Goal: Task Accomplishment & Management: Manage account settings

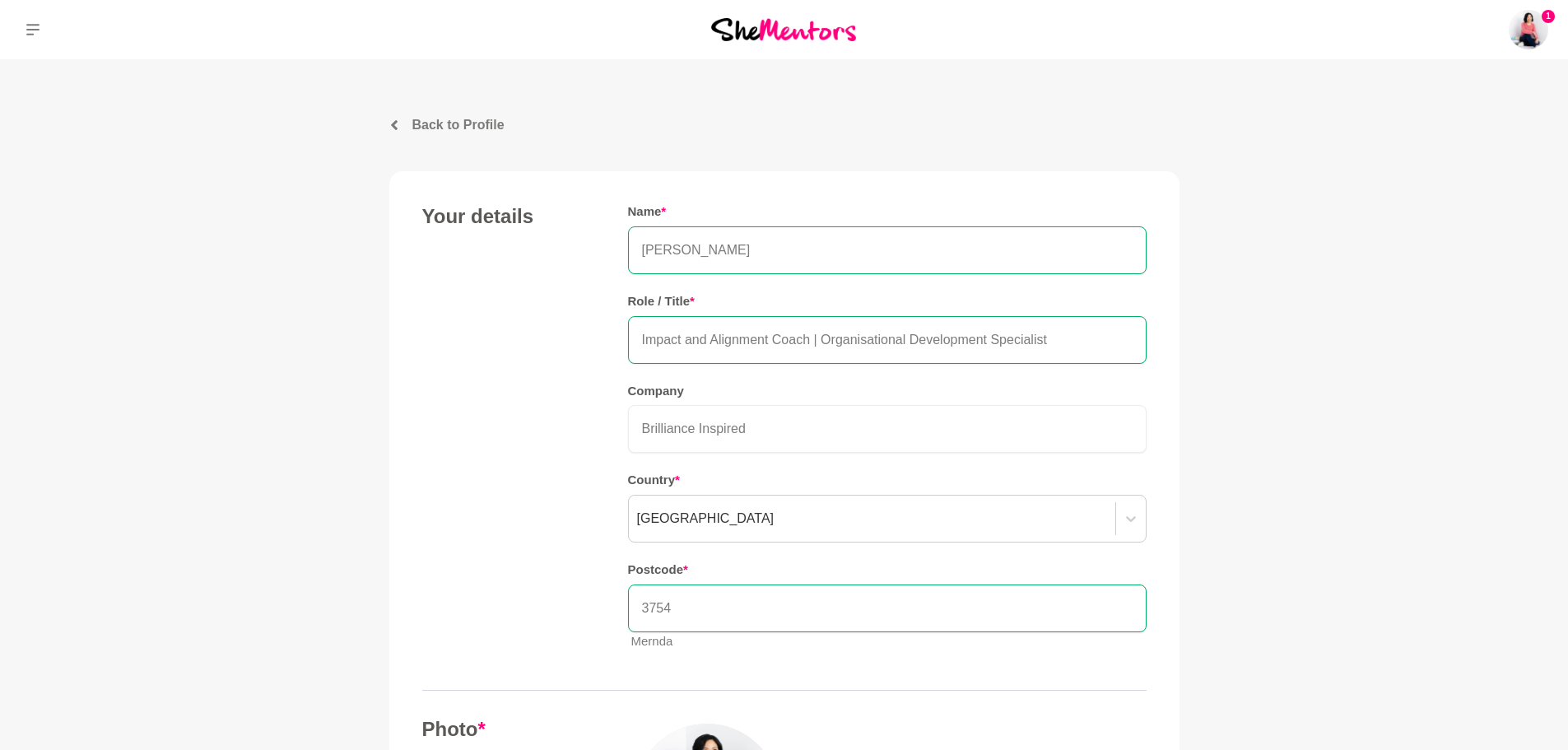
click at [461, 125] on p "Back to Profile" at bounding box center [458, 125] width 92 height 20
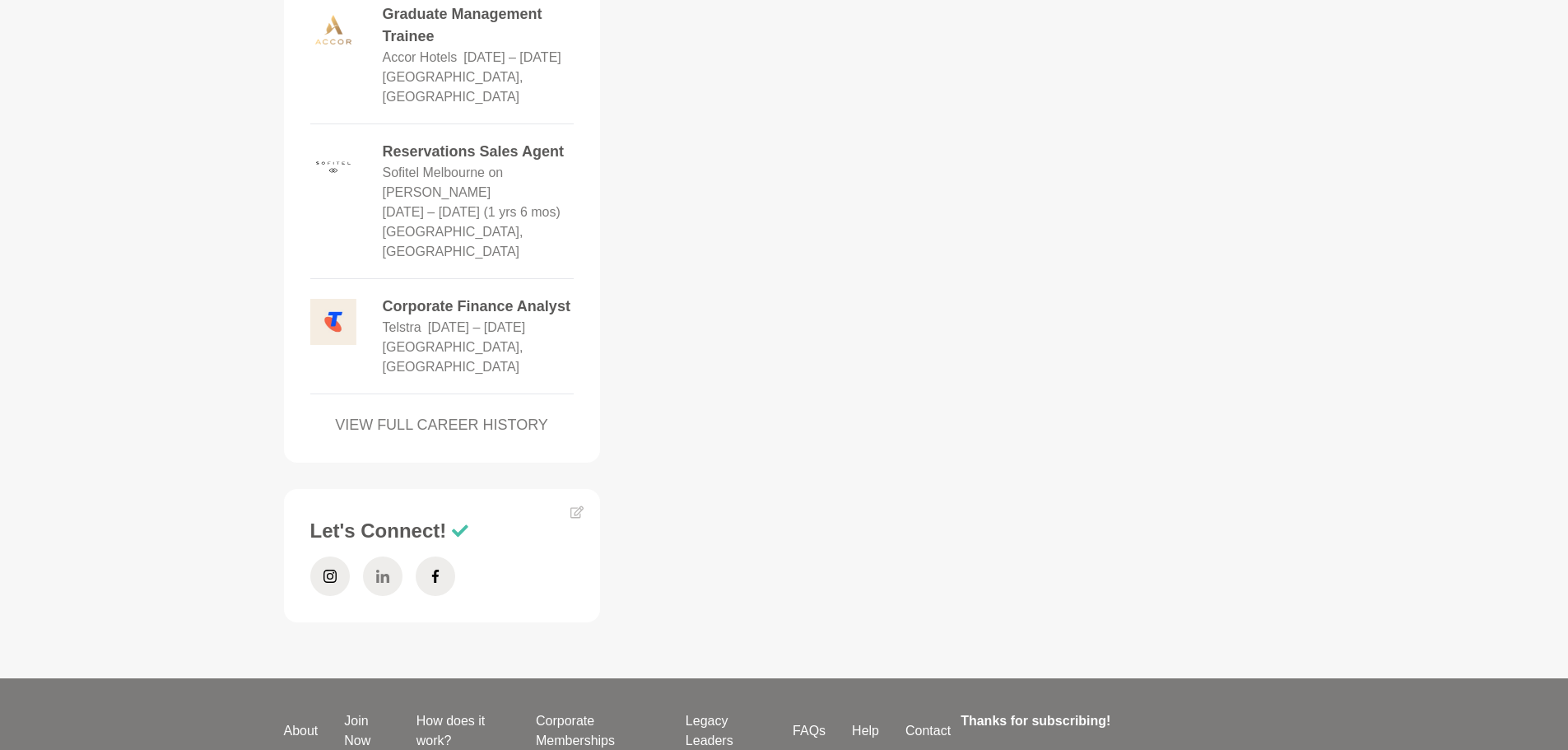
scroll to position [2221, 0]
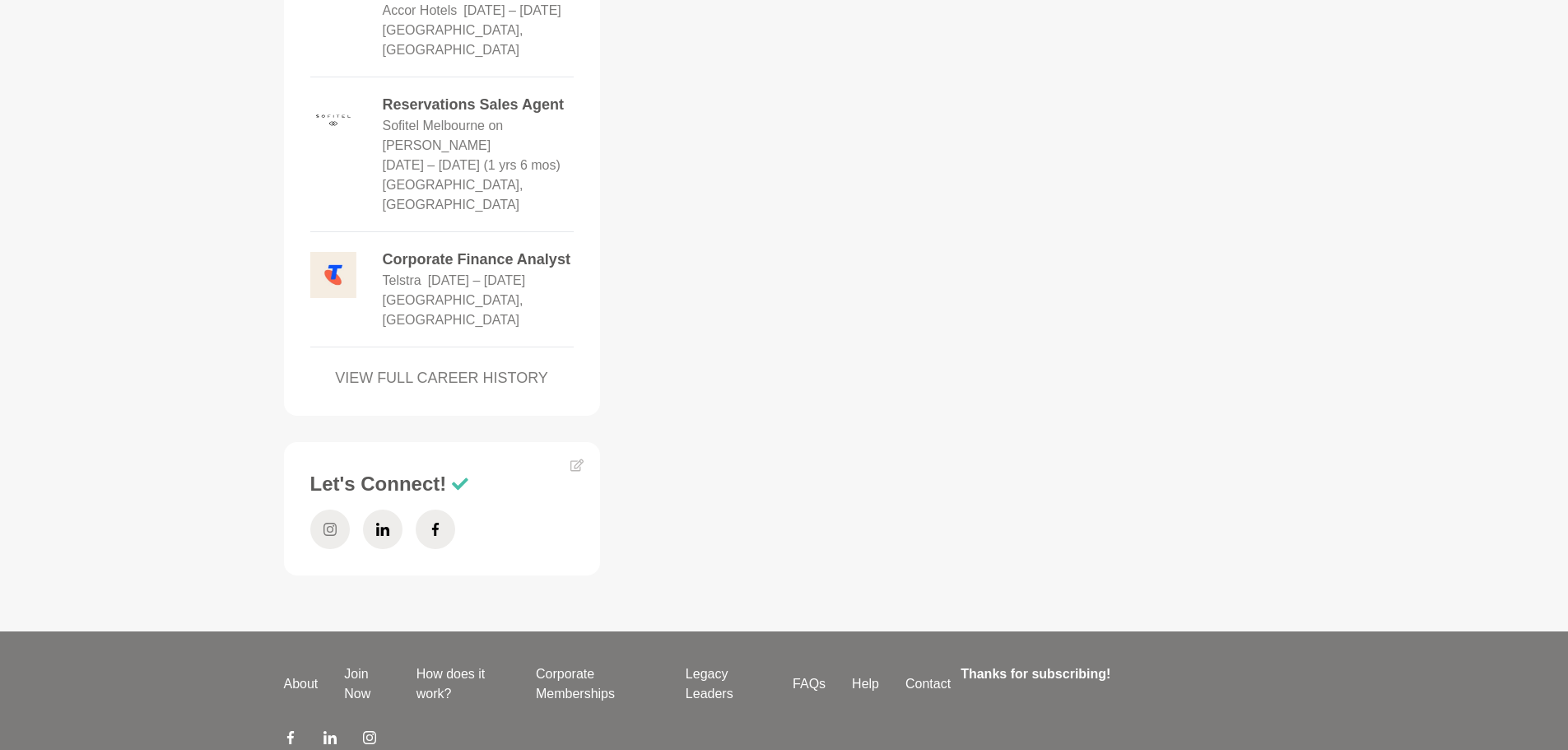
click at [317, 510] on span at bounding box center [331, 529] width 40 height 40
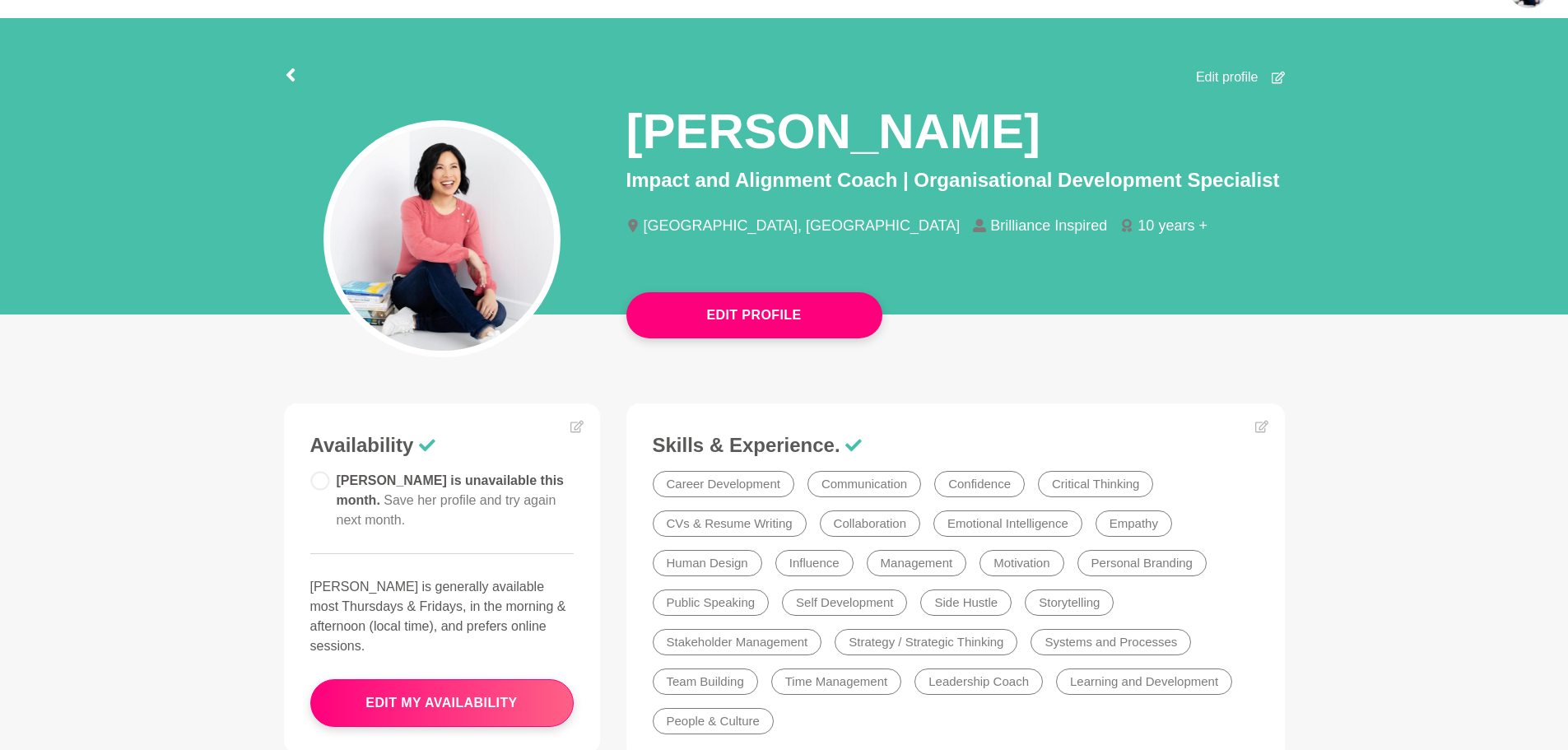
scroll to position [0, 0]
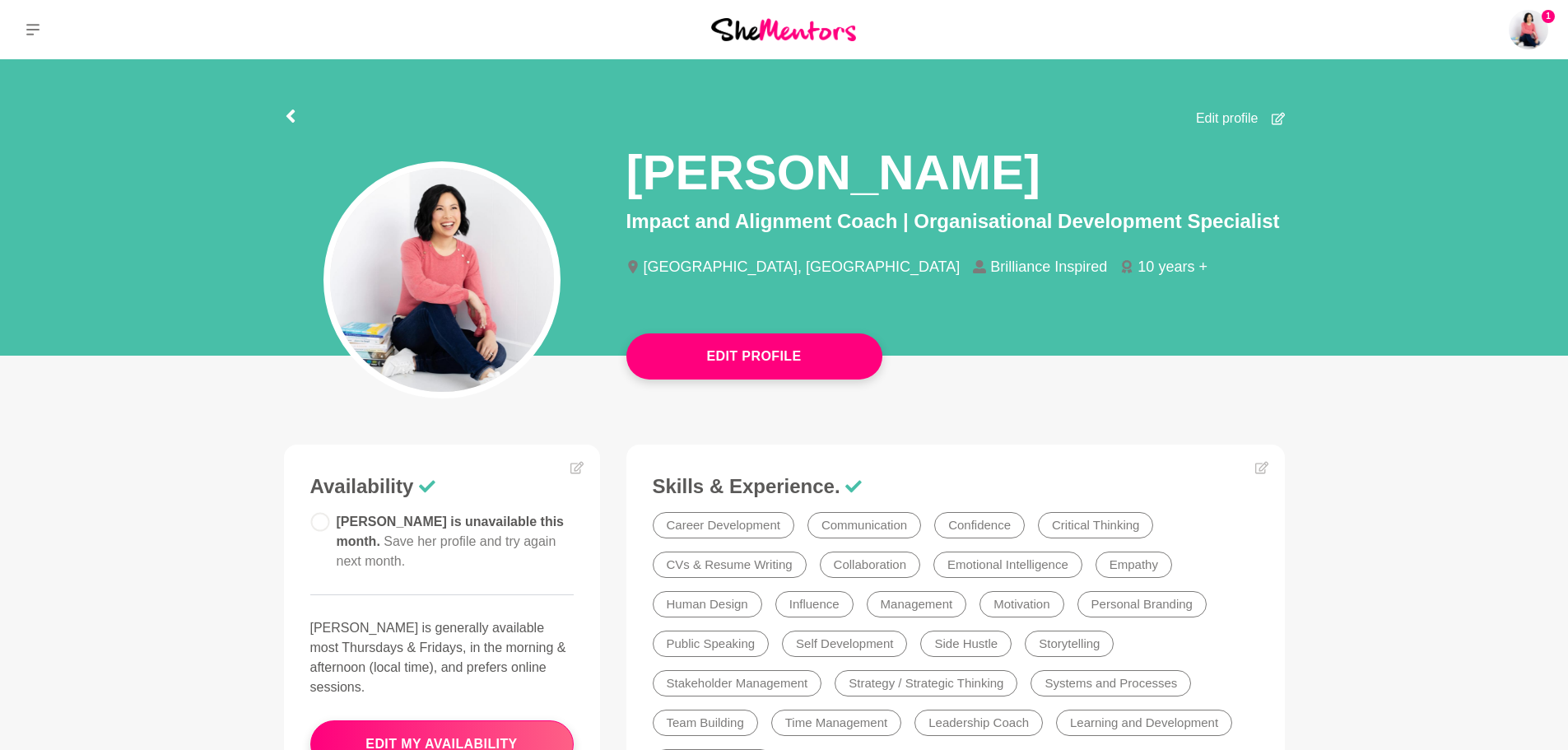
click at [1228, 120] on span "Edit profile" at bounding box center [1228, 118] width 63 height 20
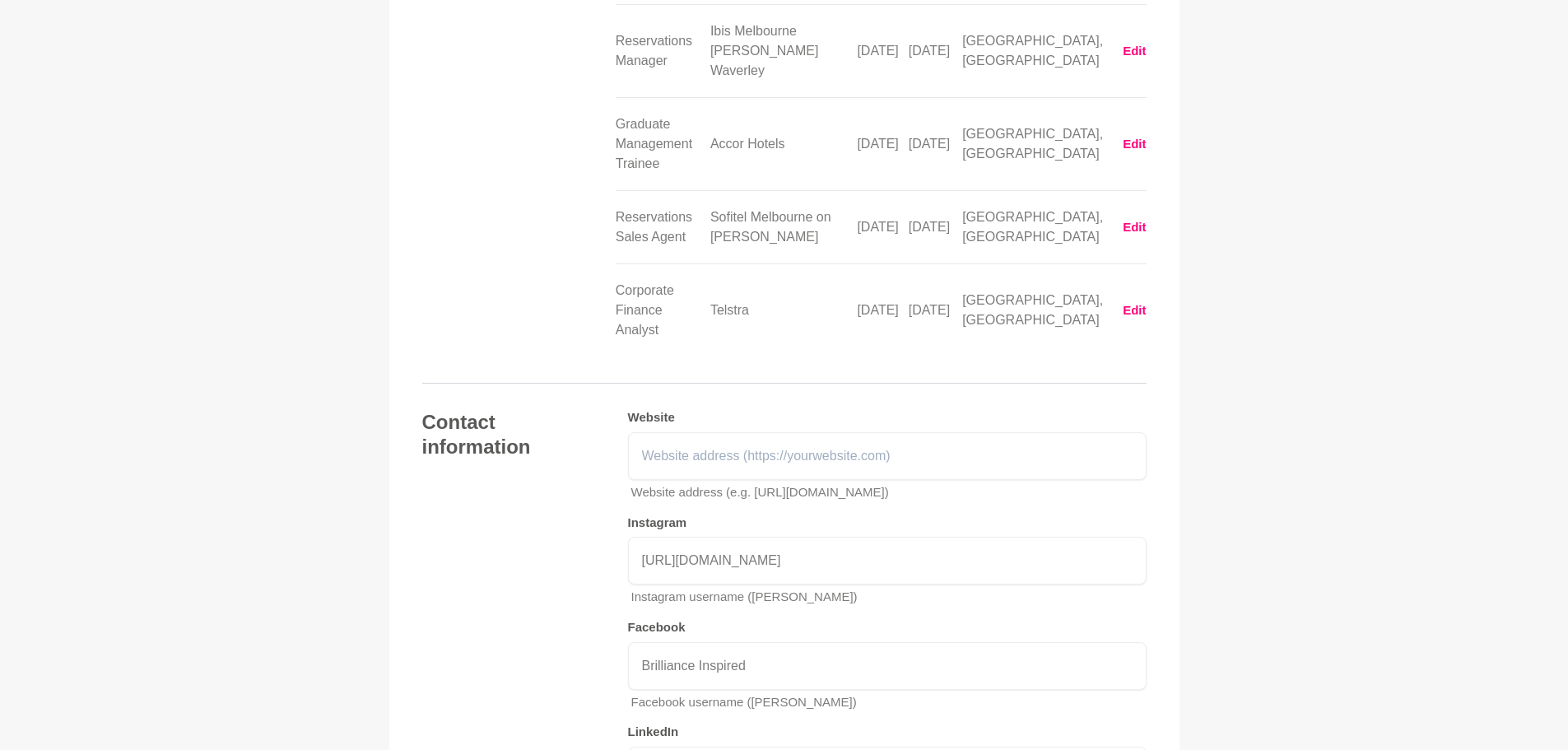
scroll to position [3511, 0]
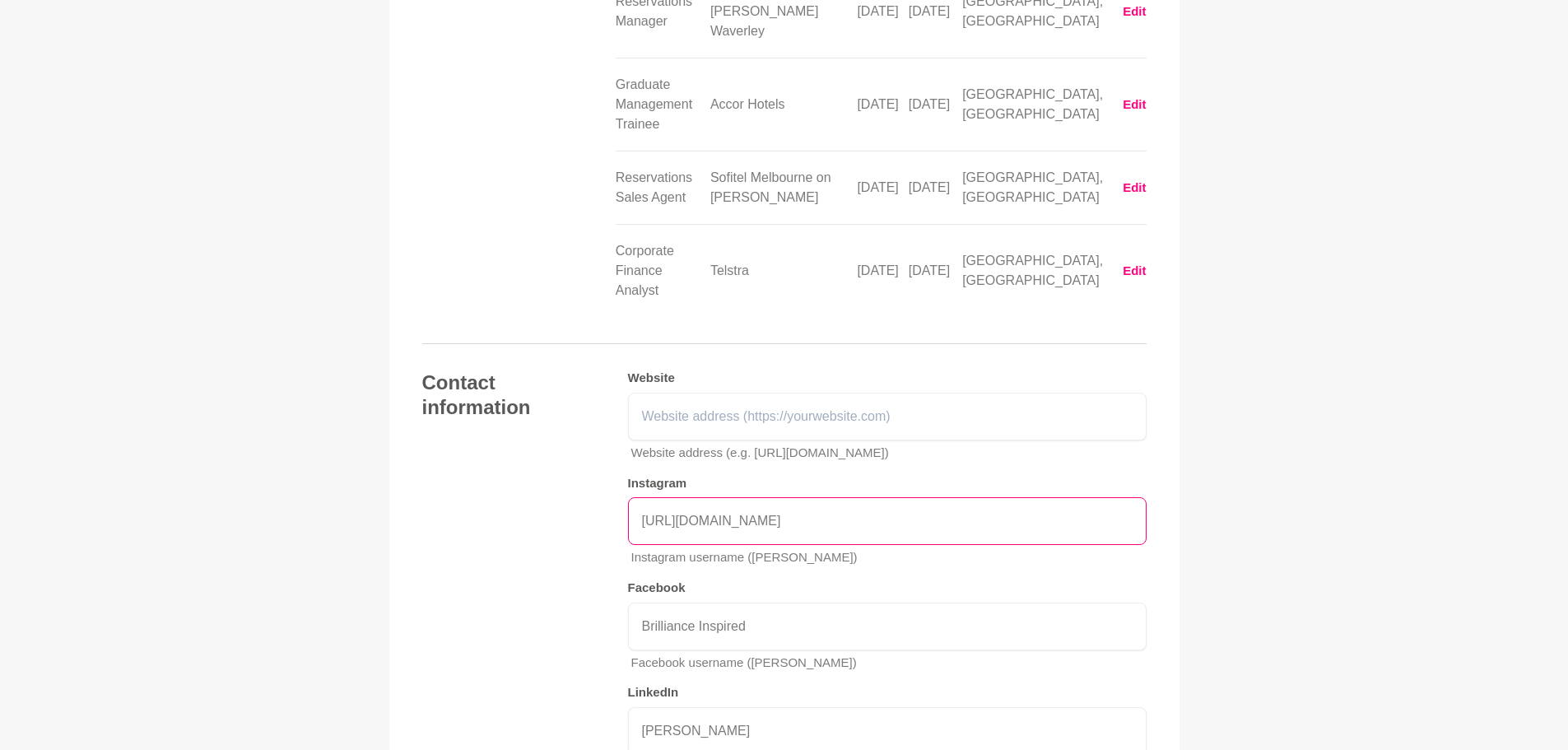
click at [767, 497] on input "[URL][DOMAIN_NAME]" at bounding box center [888, 521] width 519 height 48
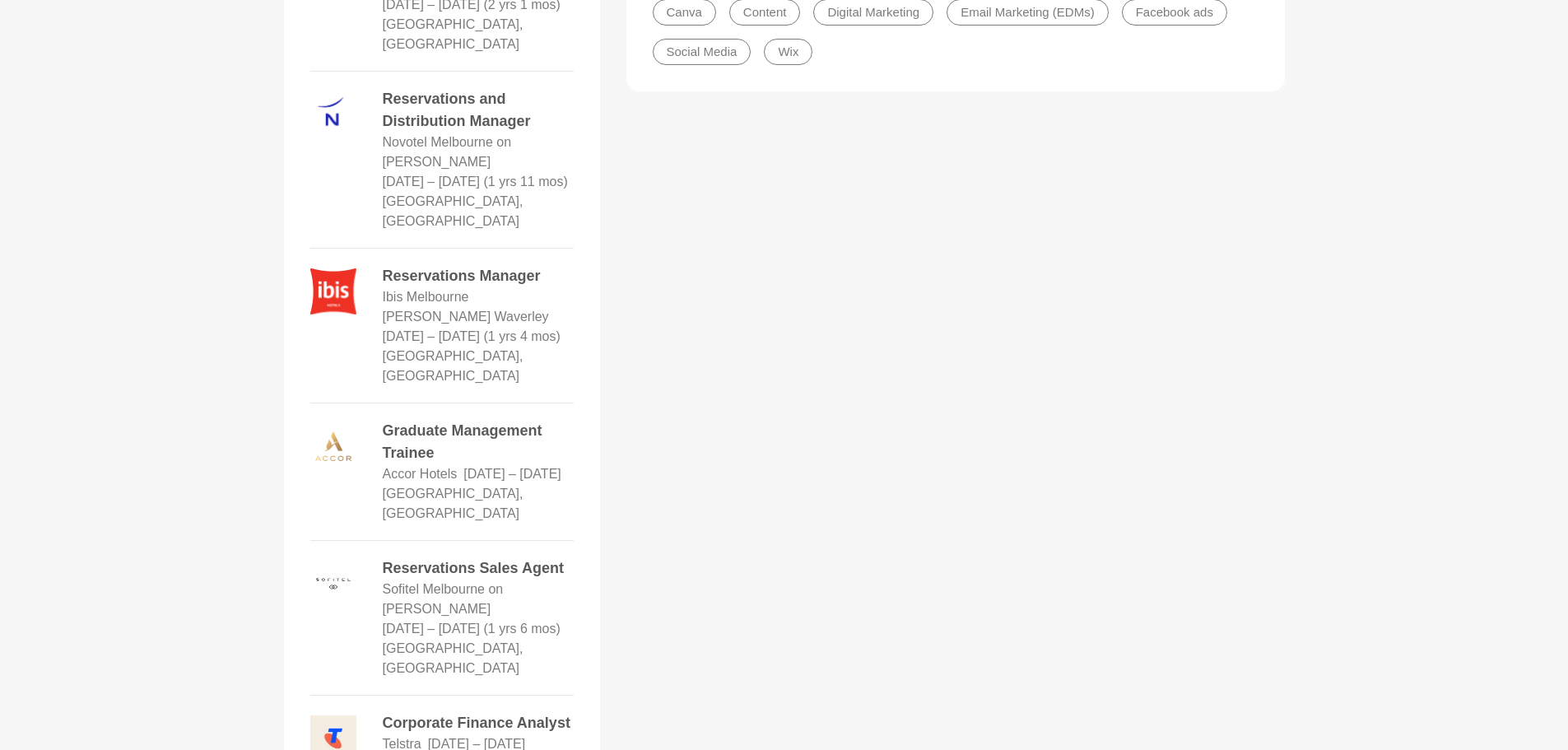
scroll to position [2221, 0]
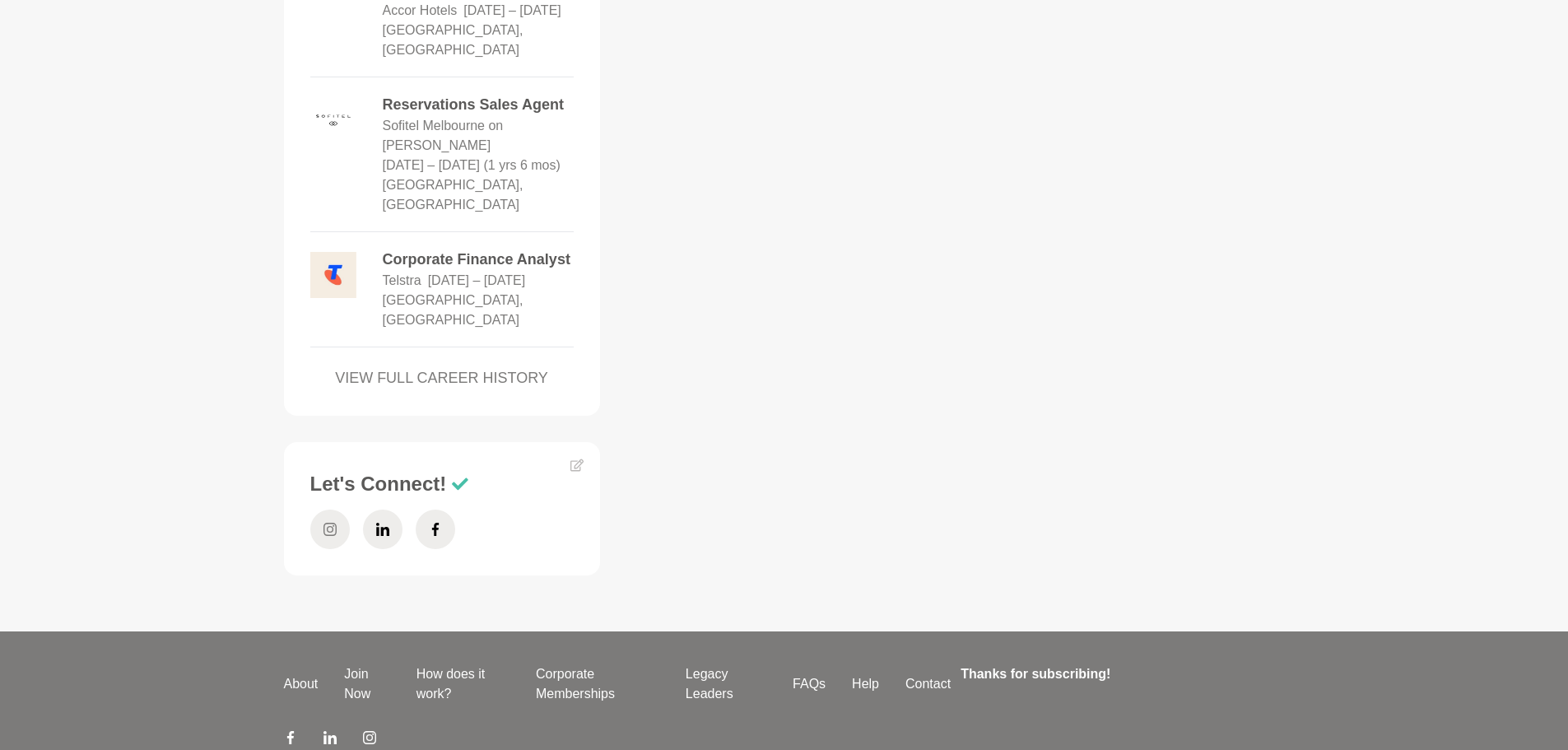
click at [321, 510] on span at bounding box center [331, 529] width 40 height 40
click at [323, 510] on icon at bounding box center [330, 529] width 13 height 40
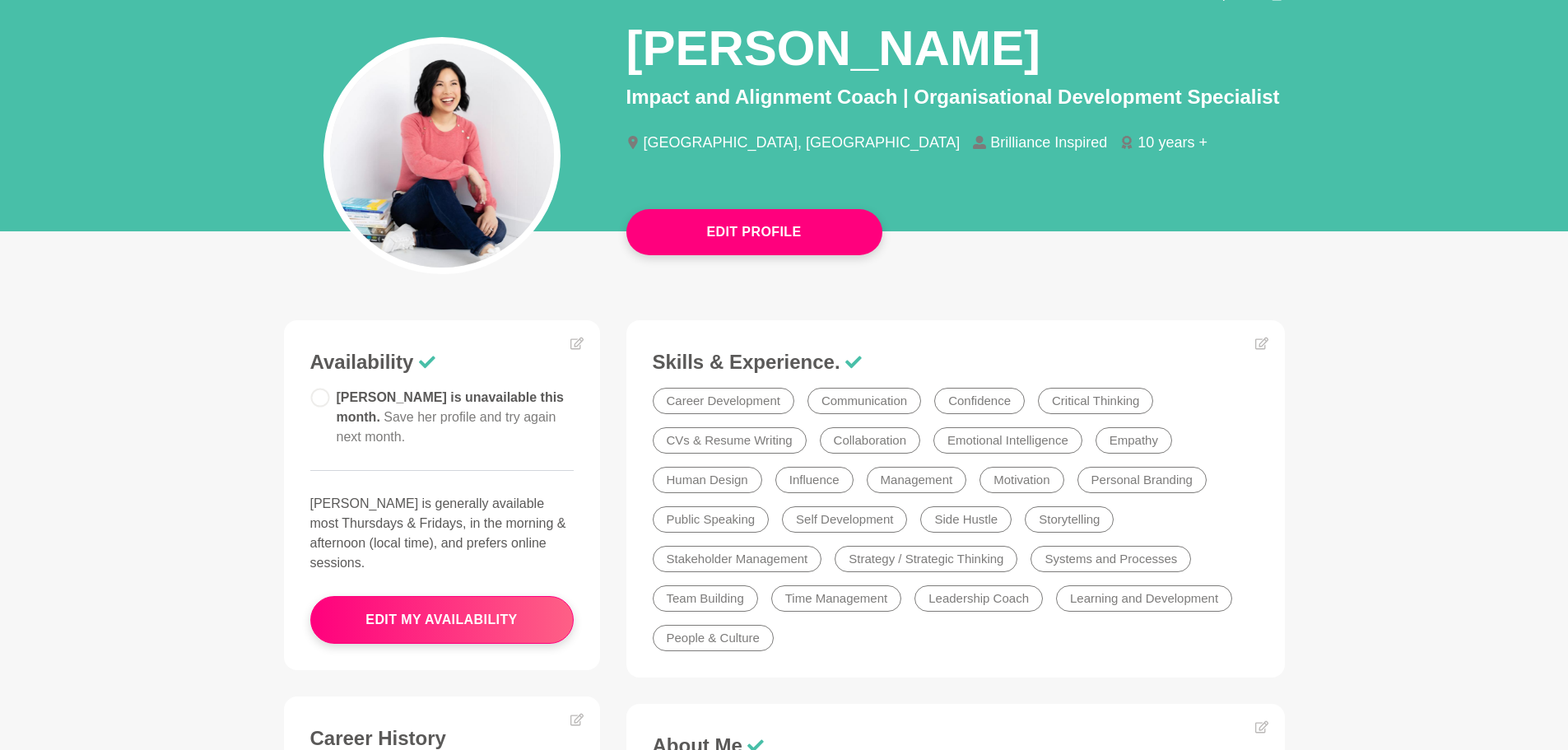
scroll to position [0, 0]
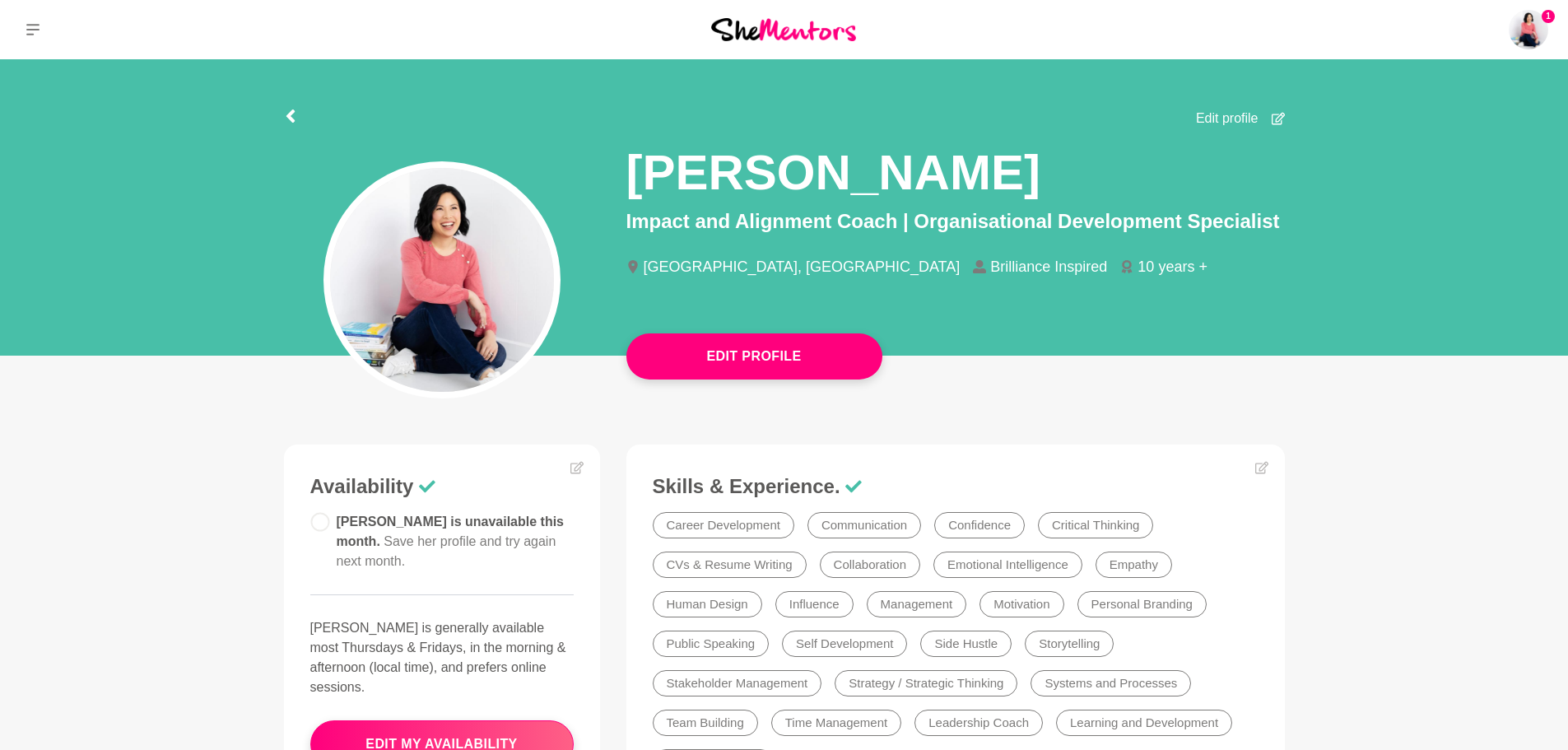
click at [1234, 110] on span "Edit profile" at bounding box center [1228, 118] width 63 height 20
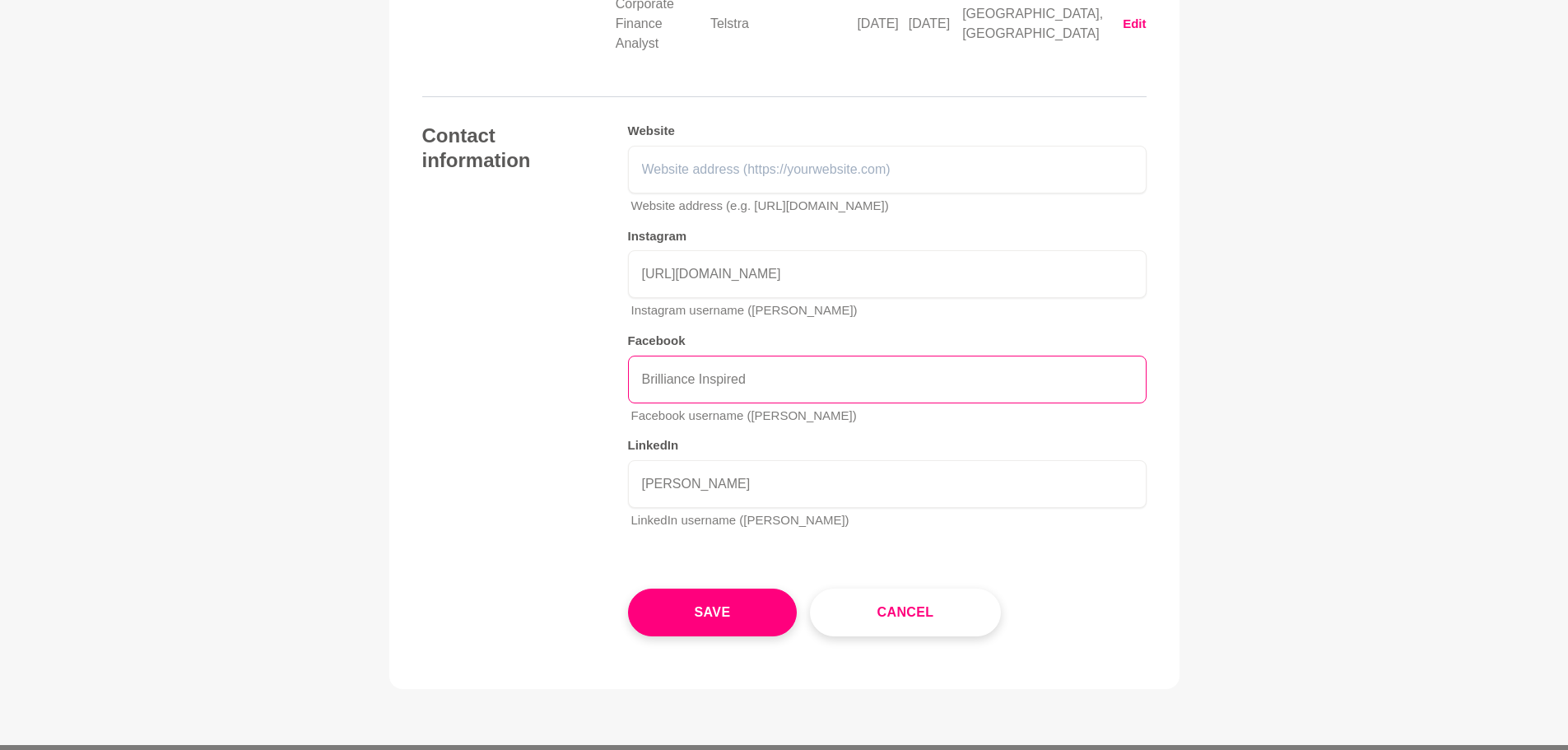
scroll to position [3511, 0]
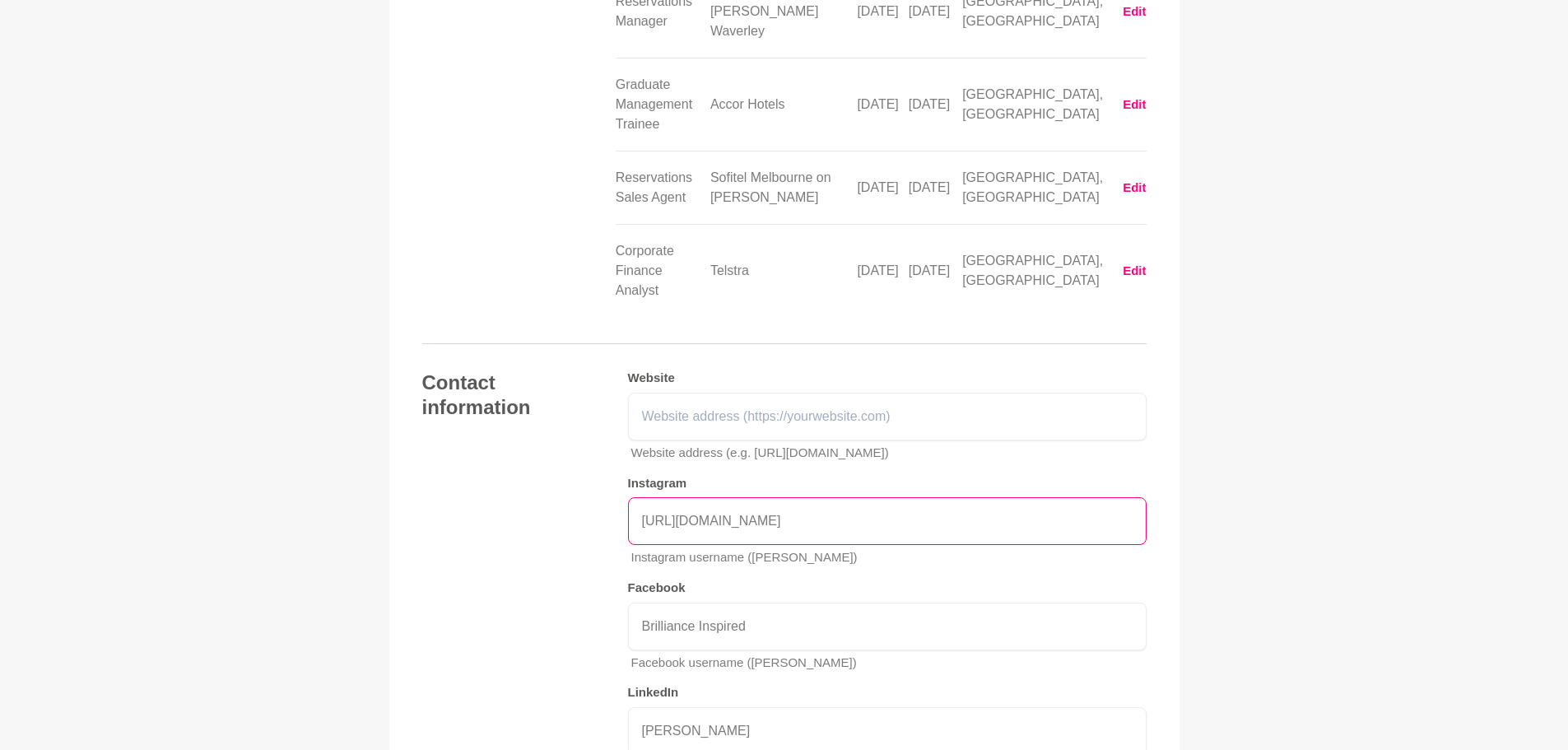
click at [758, 497] on input "[URL][DOMAIN_NAME]" at bounding box center [888, 521] width 519 height 48
paste input "text"
drag, startPoint x: 713, startPoint y: 311, endPoint x: 584, endPoint y: 307, distance: 129.1
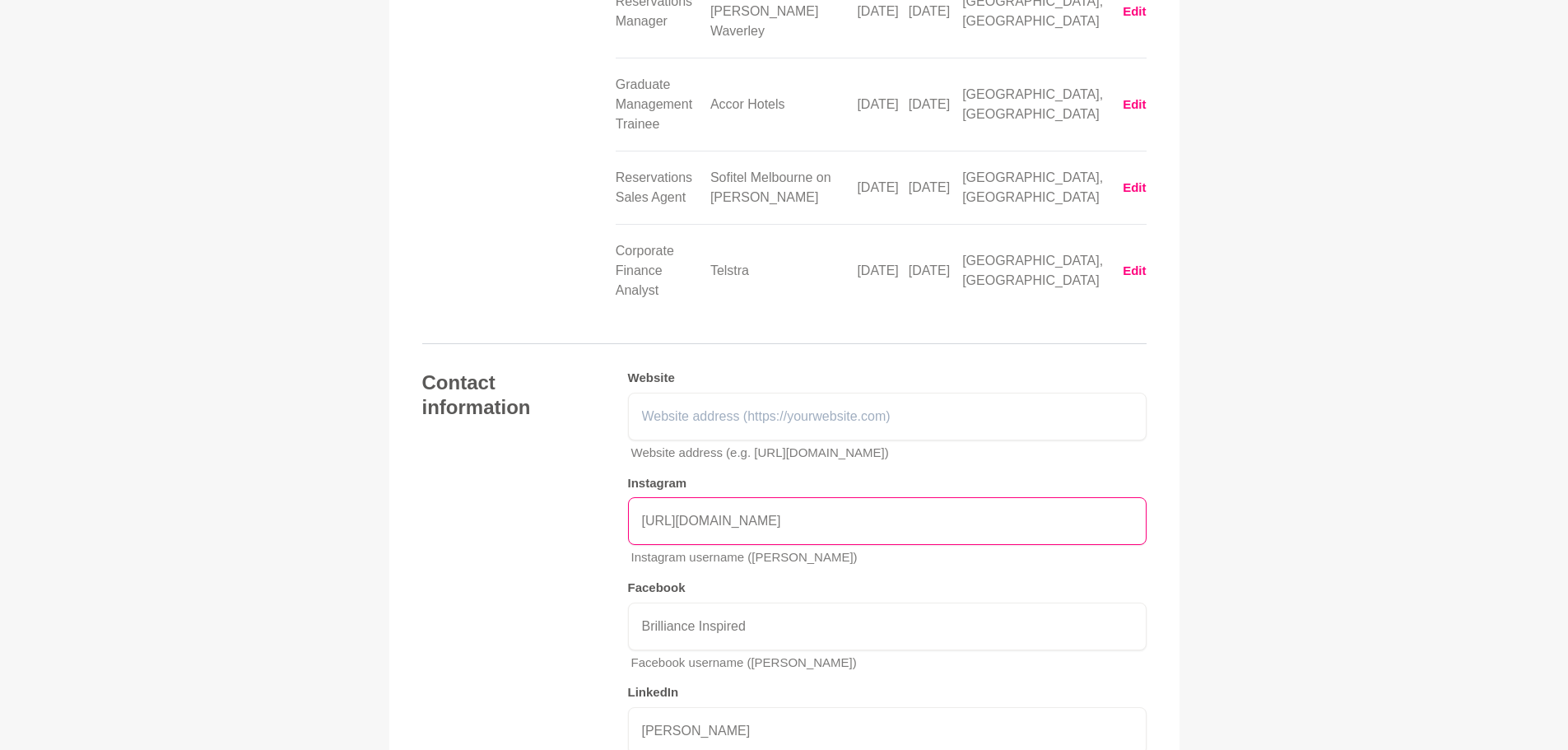
click at [589, 371] on div "Contact information Website Website address (e.g. [URL][DOMAIN_NAME]) Instagram…" at bounding box center [784, 580] width 724 height 419
type input "[DOMAIN_NAME][URL]"
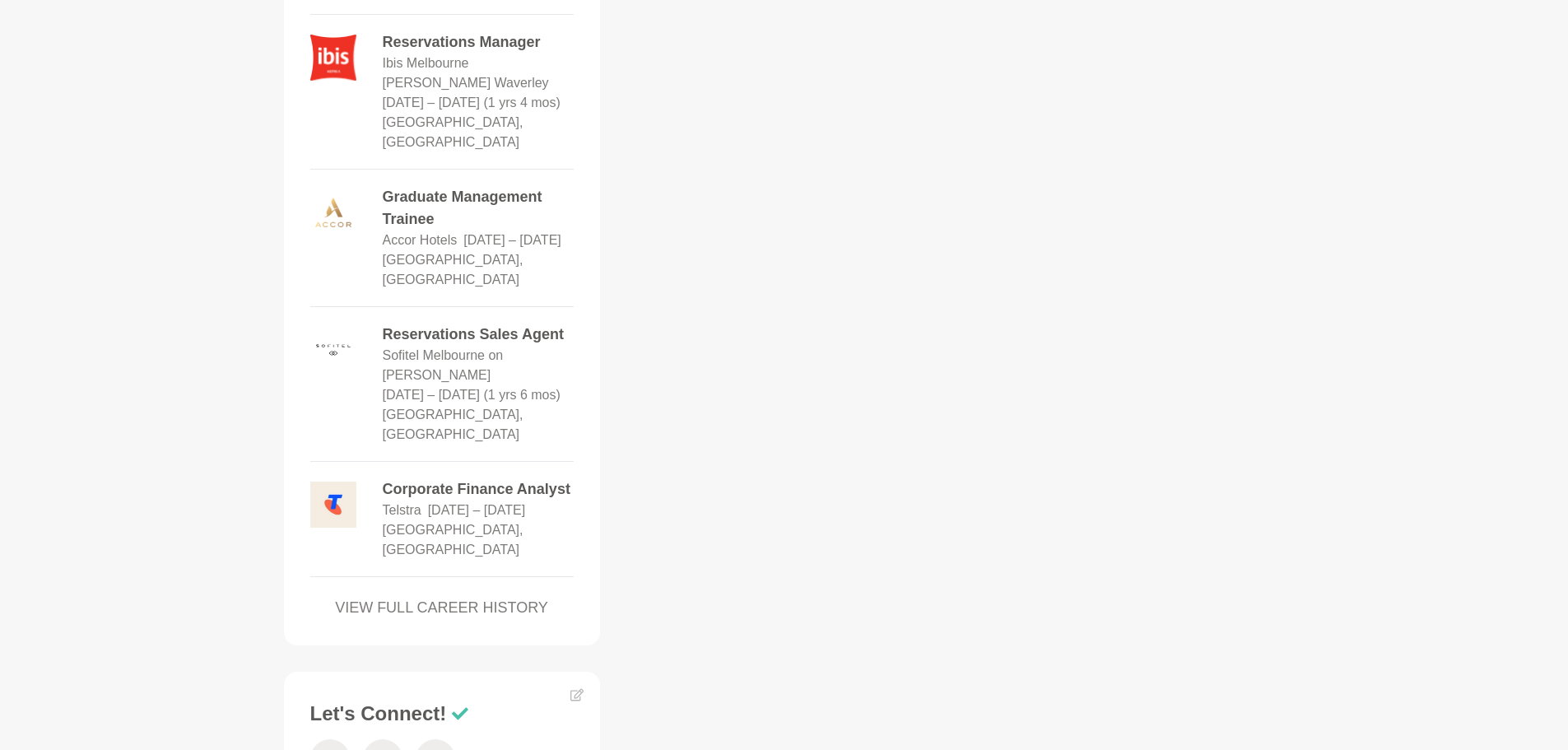
scroll to position [2221, 0]
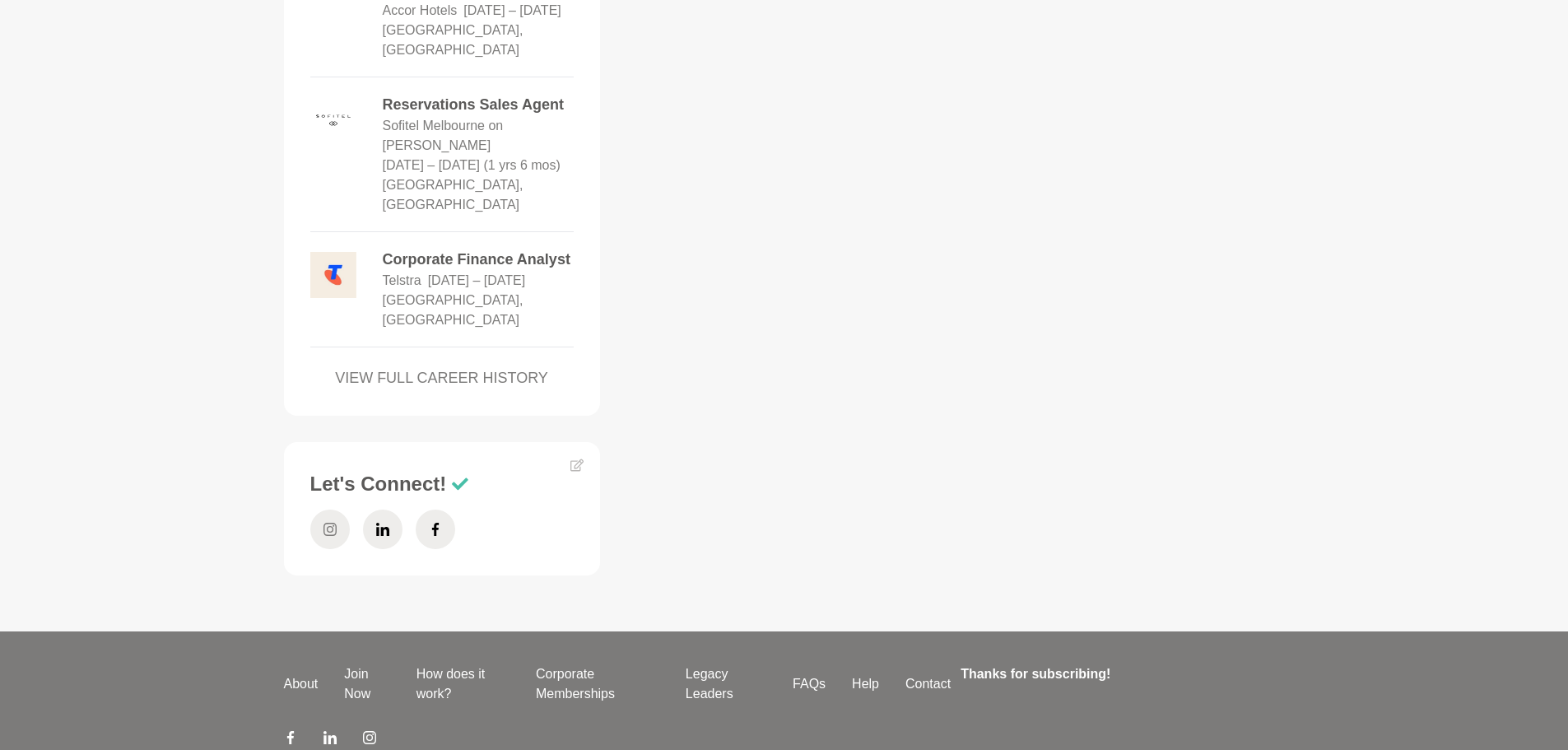
click at [326, 510] on icon at bounding box center [330, 529] width 13 height 40
click at [370, 510] on span at bounding box center [383, 529] width 40 height 40
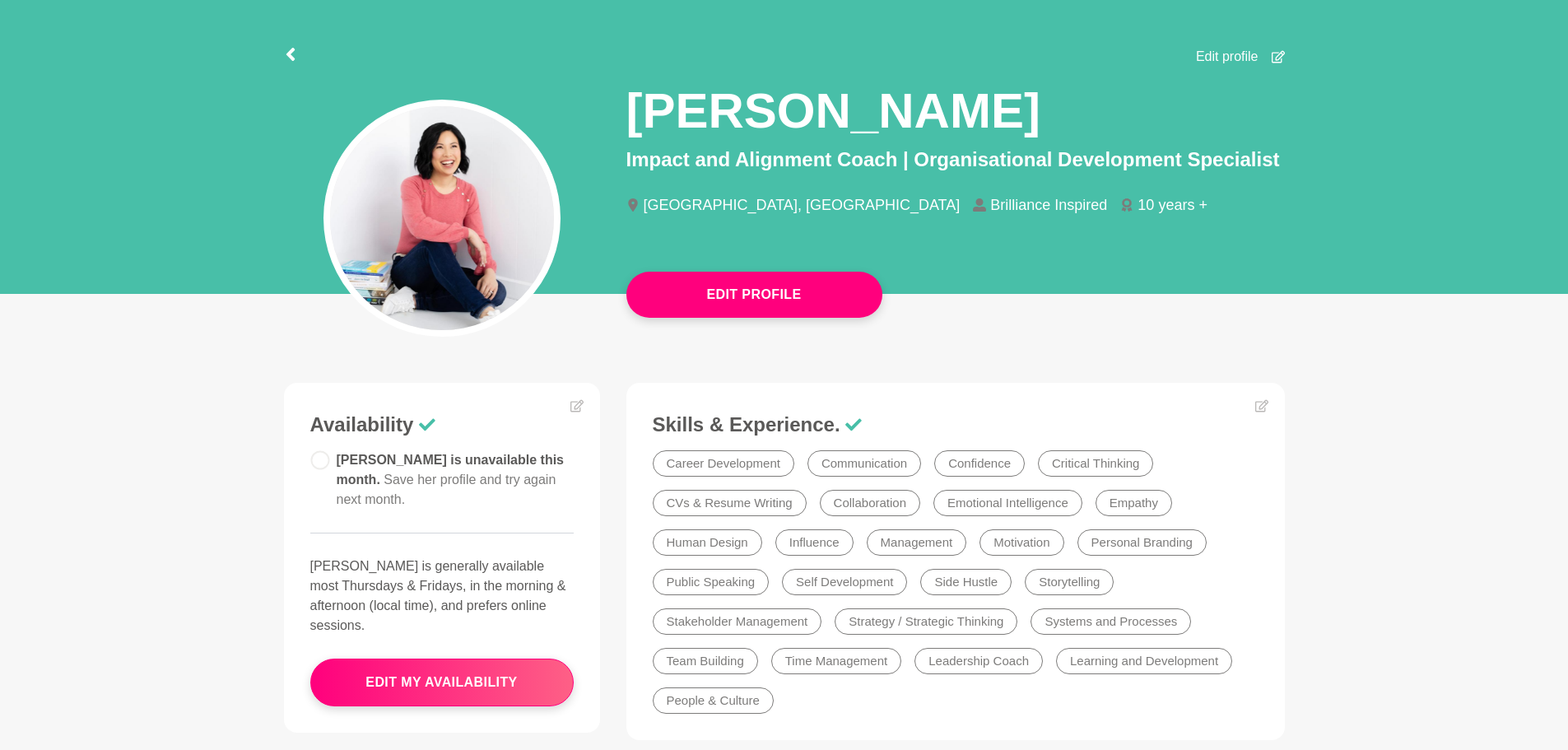
scroll to position [0, 0]
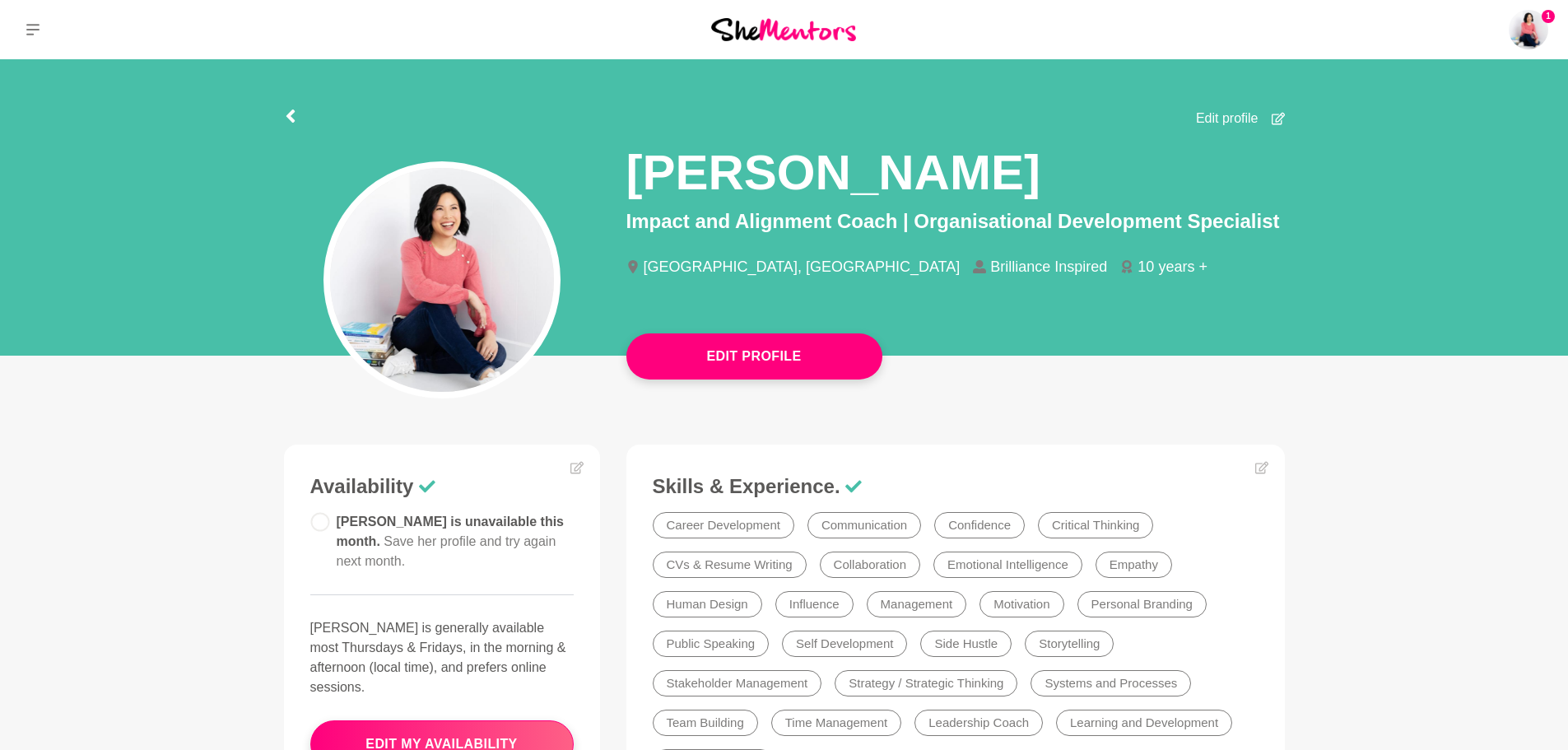
click at [1236, 121] on span "Edit profile" at bounding box center [1228, 118] width 63 height 20
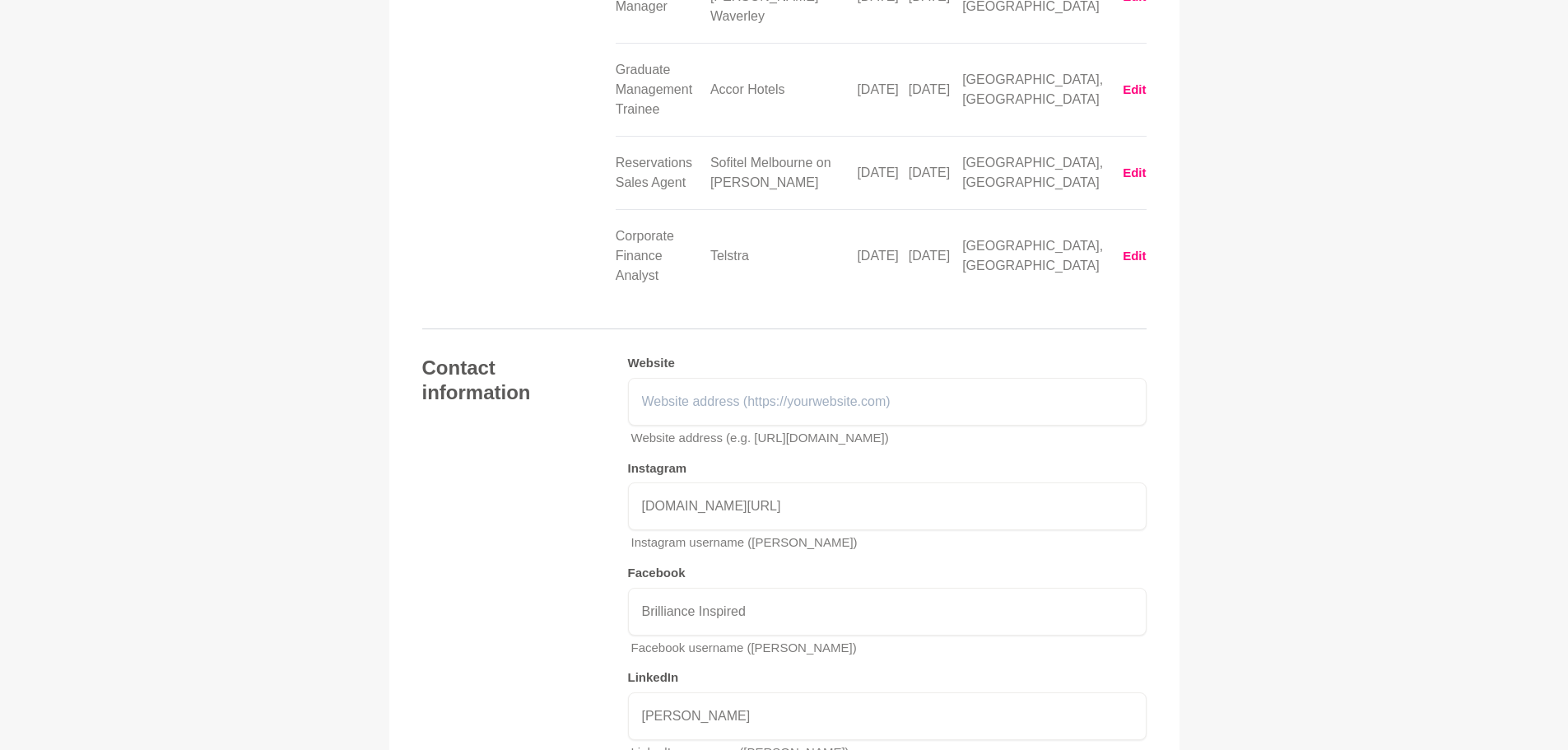
scroll to position [3511, 0]
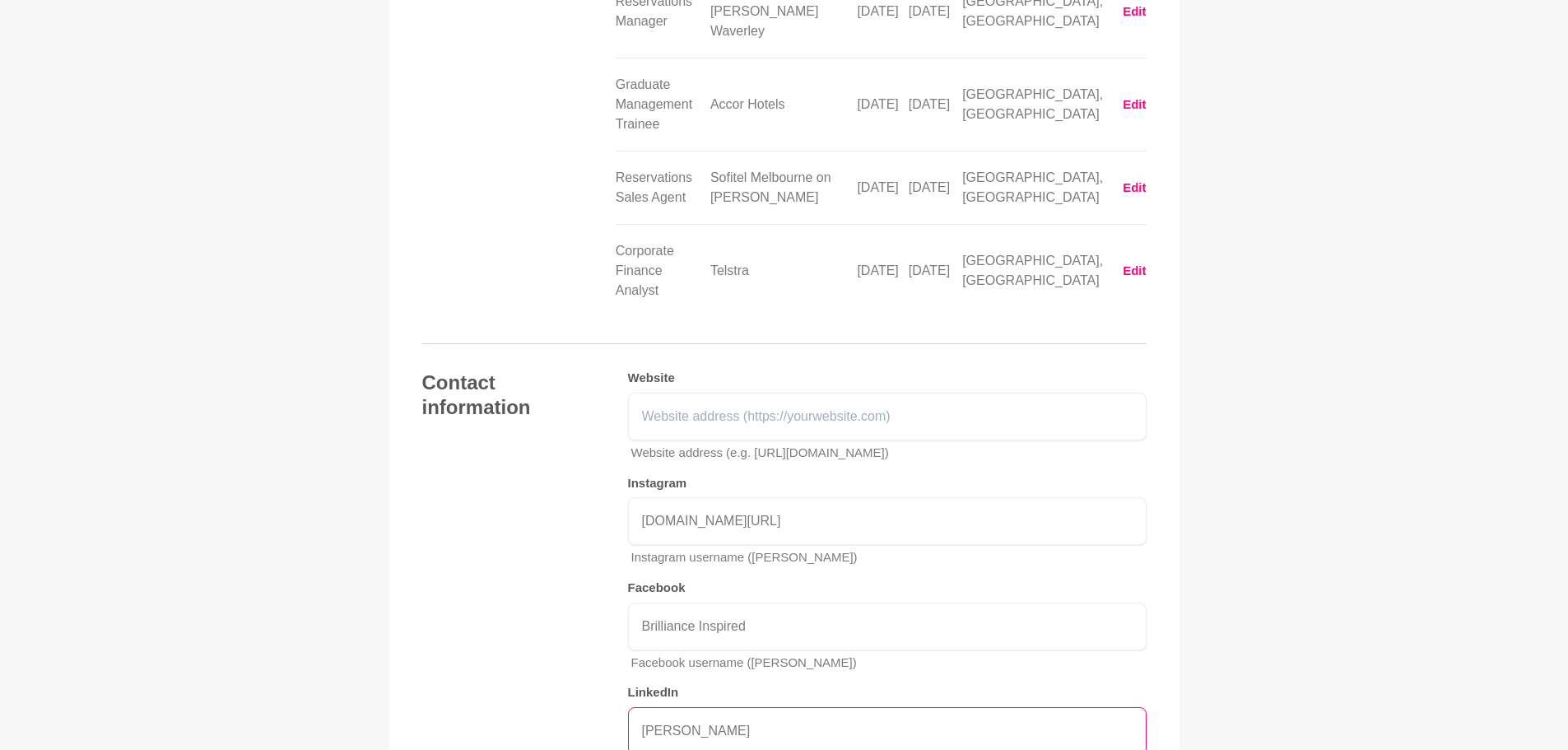
click at [721, 707] on input "[PERSON_NAME]" at bounding box center [888, 731] width 519 height 48
click at [722, 707] on input "[PERSON_NAME]" at bounding box center [888, 731] width 519 height 48
paste input "[URL][DOMAIN_NAME][PERSON_NAME]"
type input "[URL][DOMAIN_NAME][PERSON_NAME]"
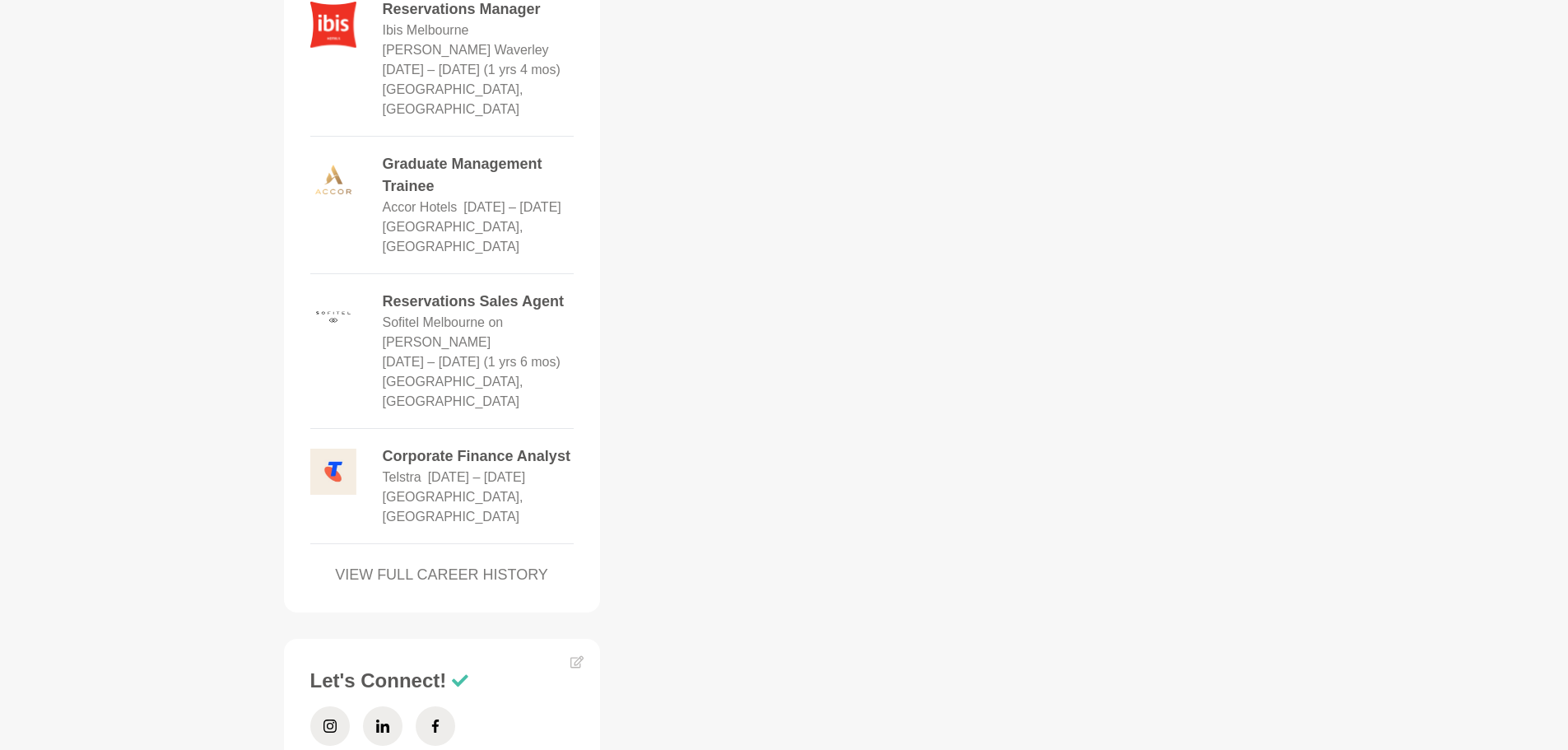
scroll to position [2221, 0]
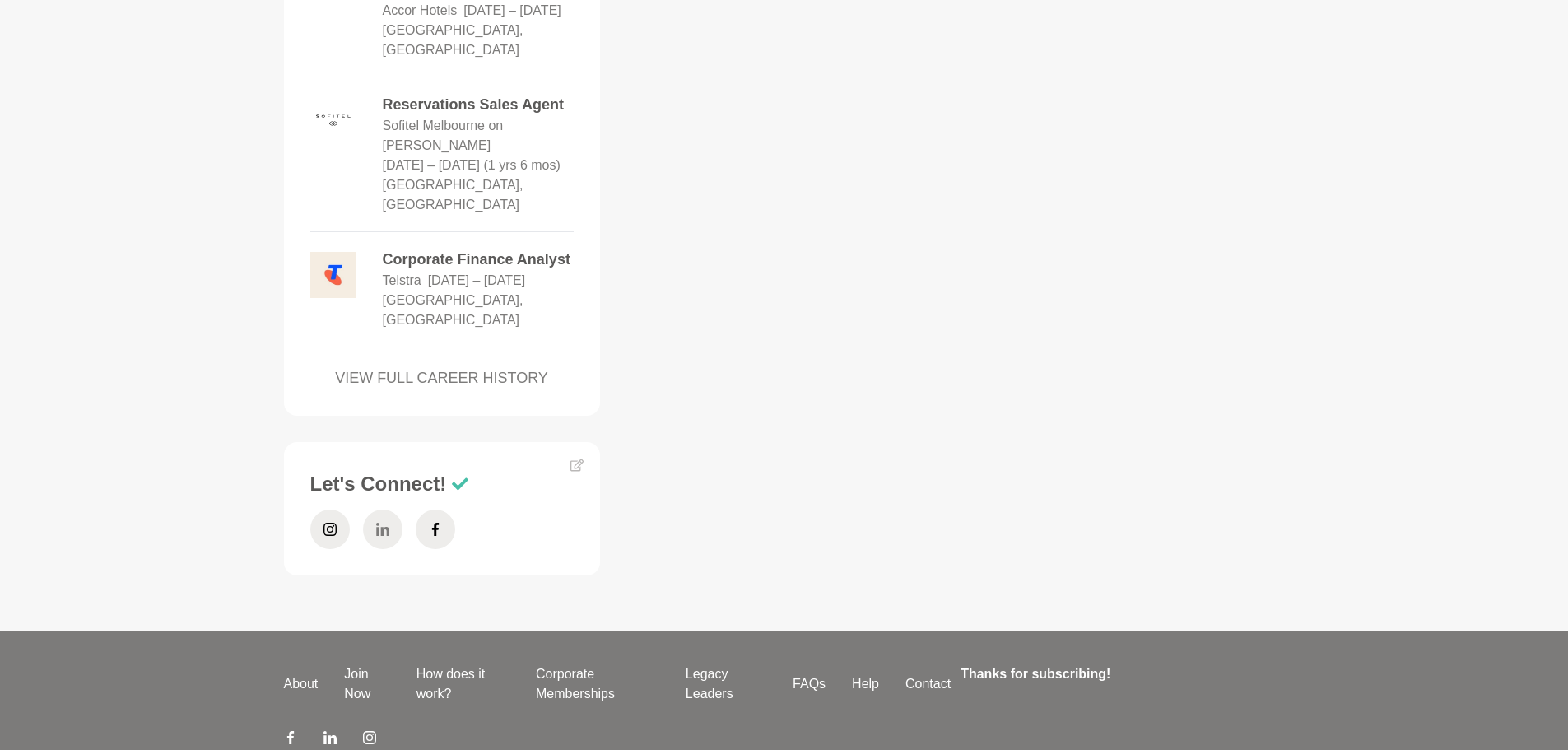
click at [391, 510] on span at bounding box center [383, 529] width 40 height 40
click at [374, 510] on span at bounding box center [383, 529] width 40 height 40
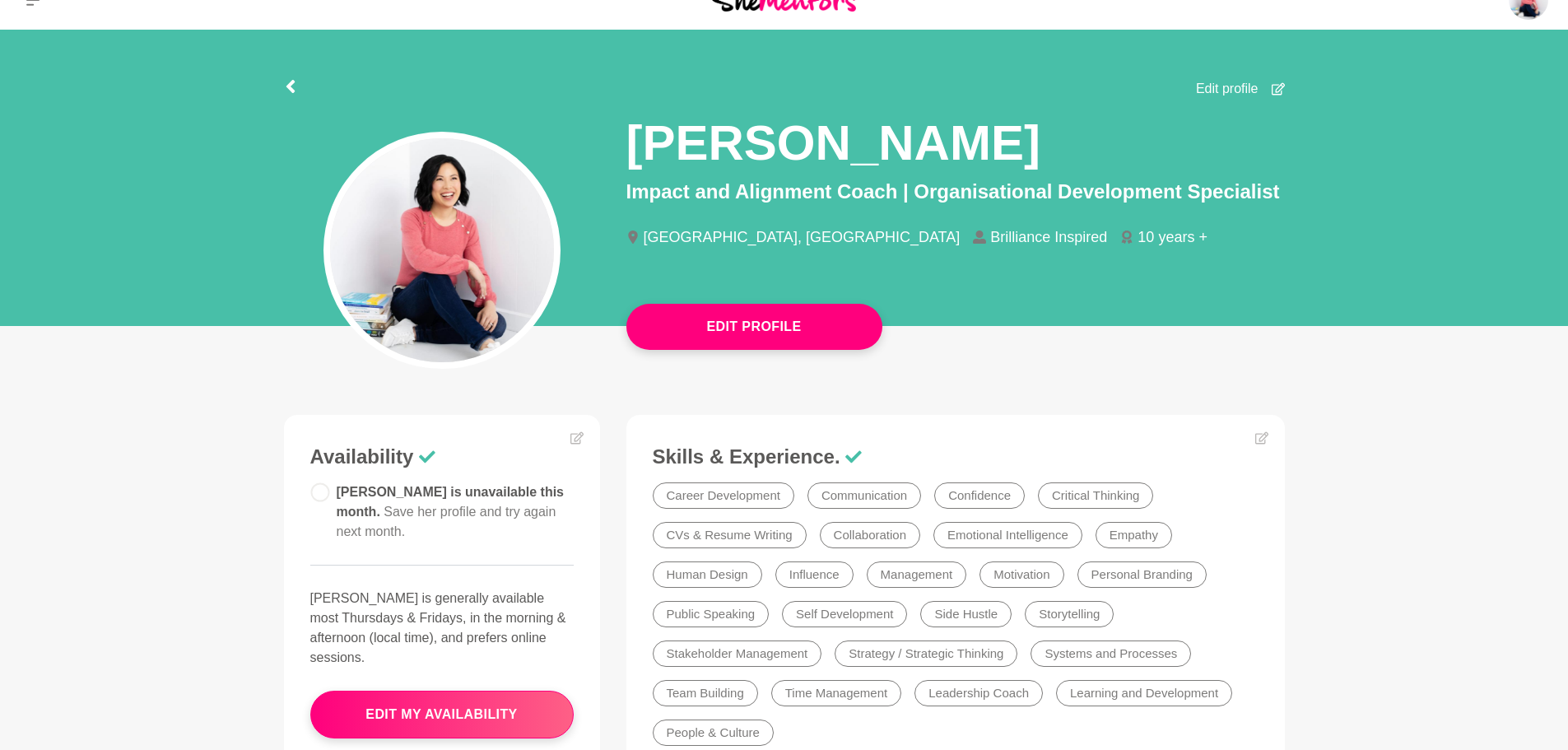
scroll to position [0, 0]
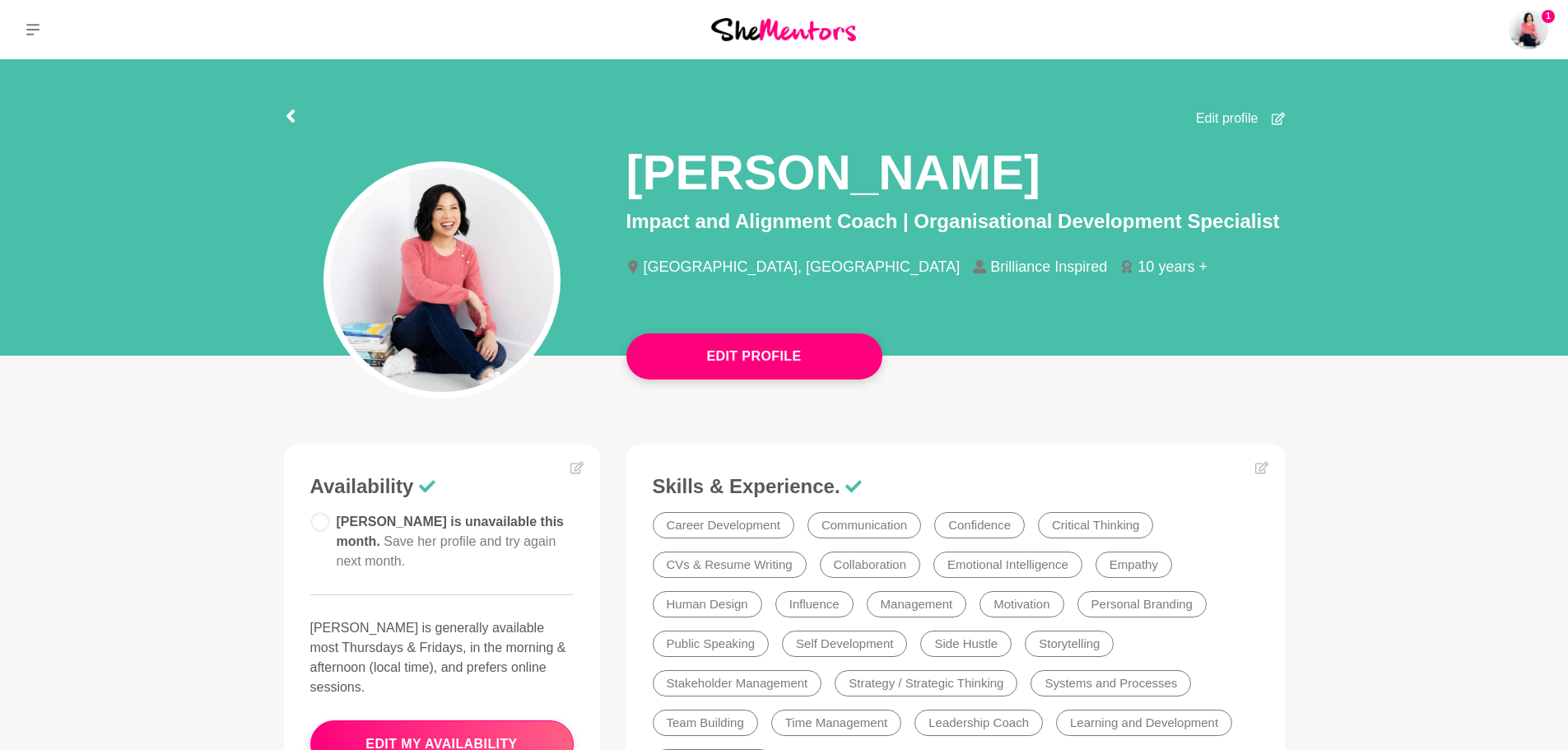
click at [1229, 122] on span "Edit profile" at bounding box center [1228, 118] width 63 height 20
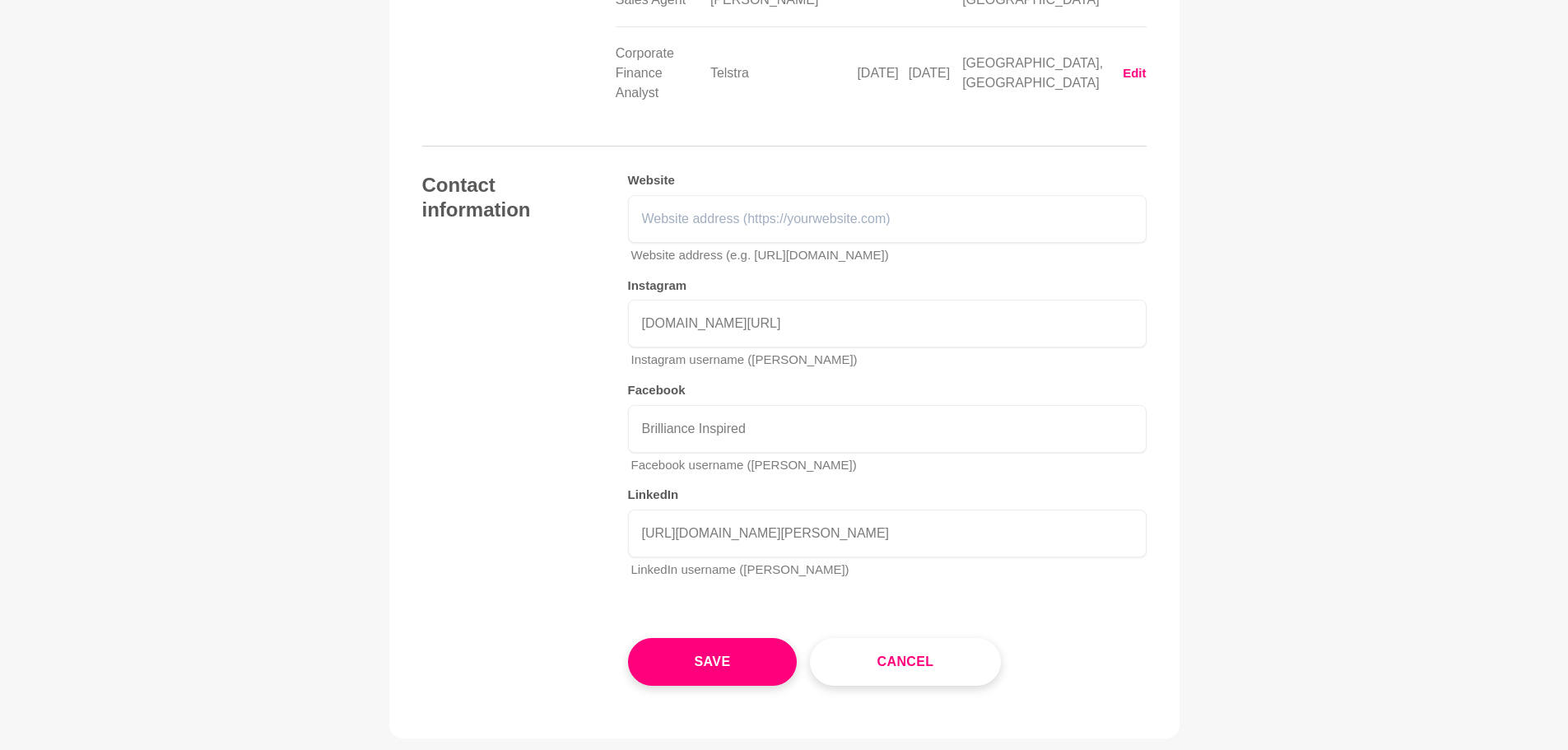
scroll to position [3759, 0]
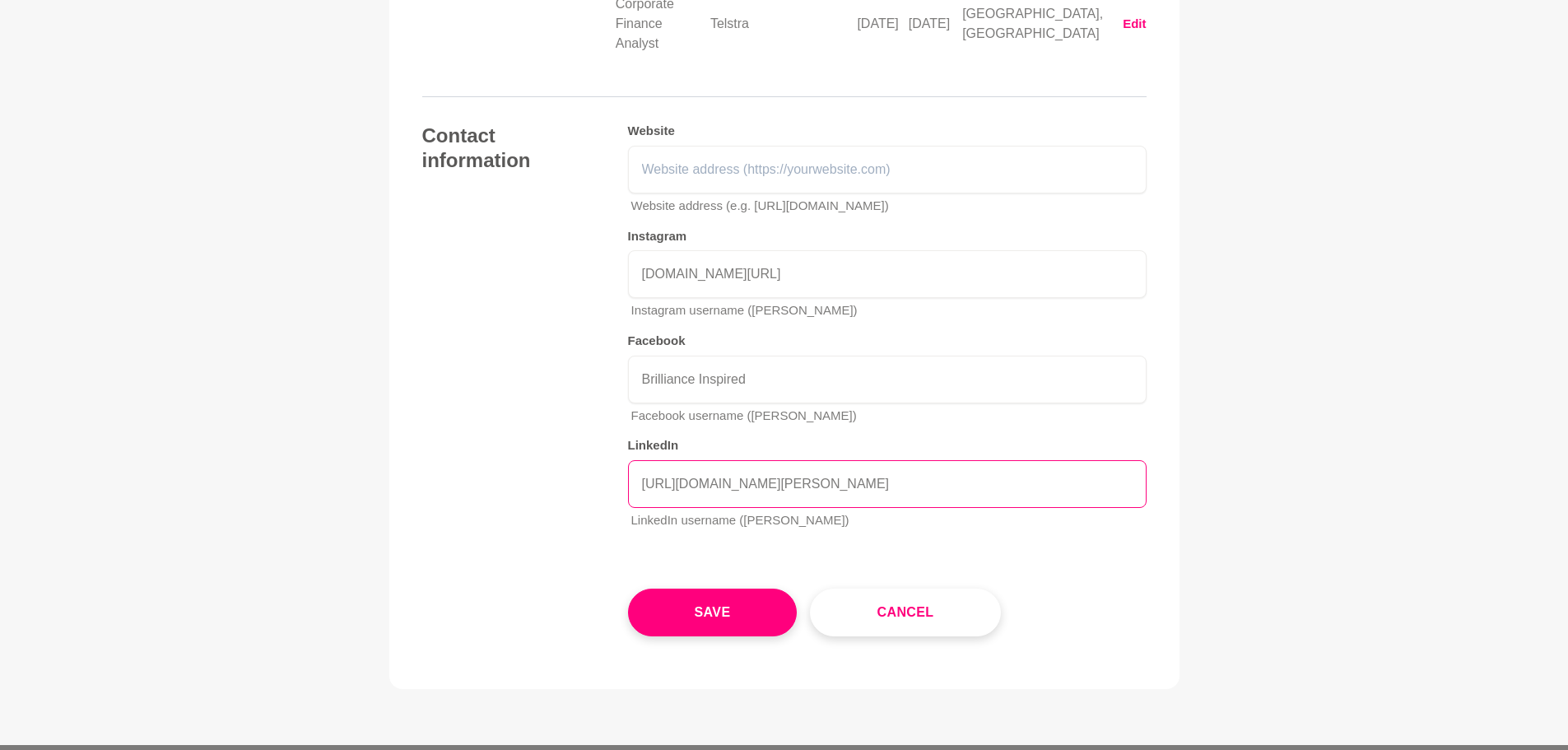
click at [779, 460] on input "[URL][DOMAIN_NAME][PERSON_NAME]" at bounding box center [888, 484] width 519 height 48
drag, startPoint x: 800, startPoint y: 271, endPoint x: 588, endPoint y: 280, distance: 212.2
click at [588, 280] on div "Contact information Website Website address (e.g. [URL][DOMAIN_NAME]) Instagram…" at bounding box center [784, 333] width 724 height 419
type input "[PERSON_NAME]/"
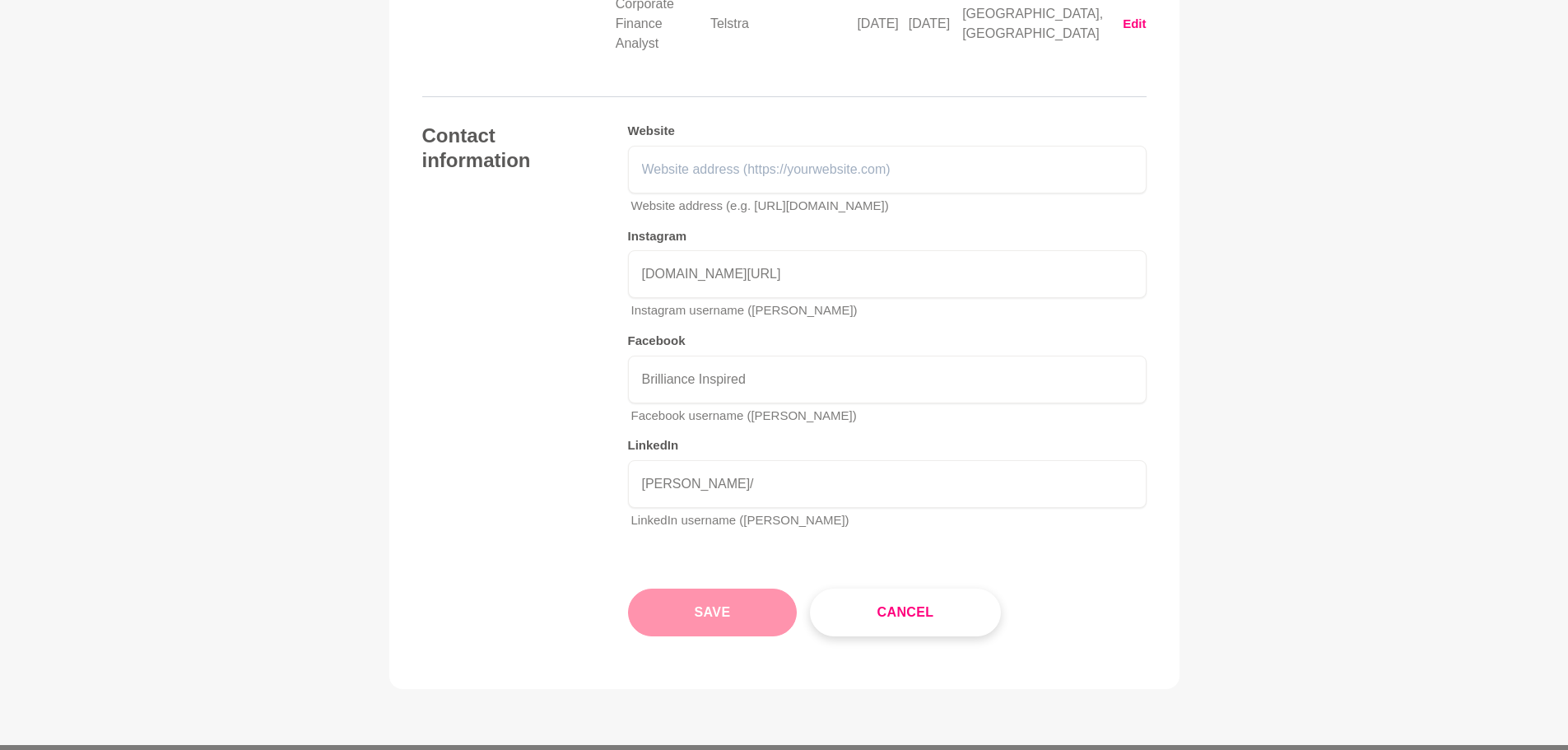
click at [711, 588] on button "Save" at bounding box center [713, 612] width 169 height 48
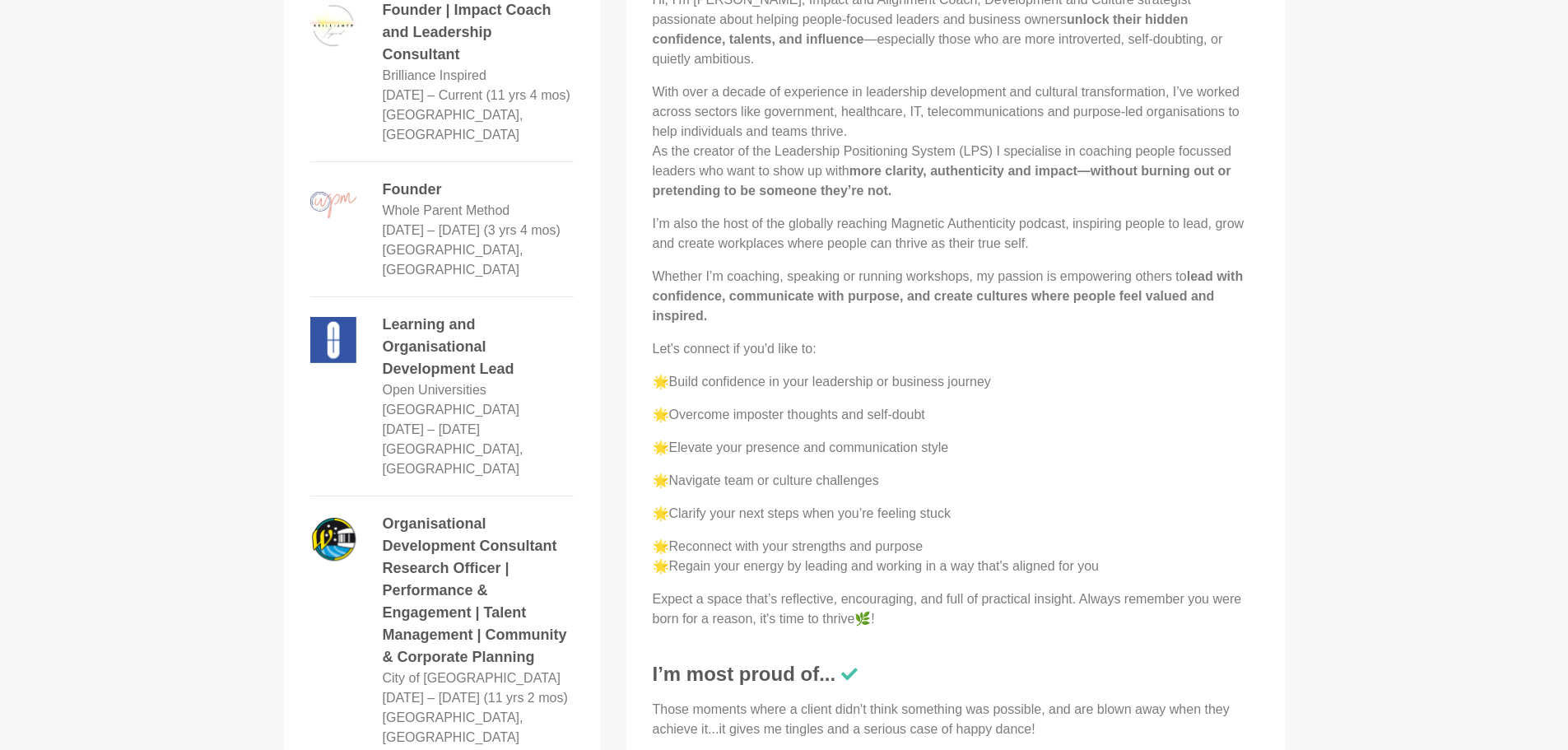
scroll to position [2221, 0]
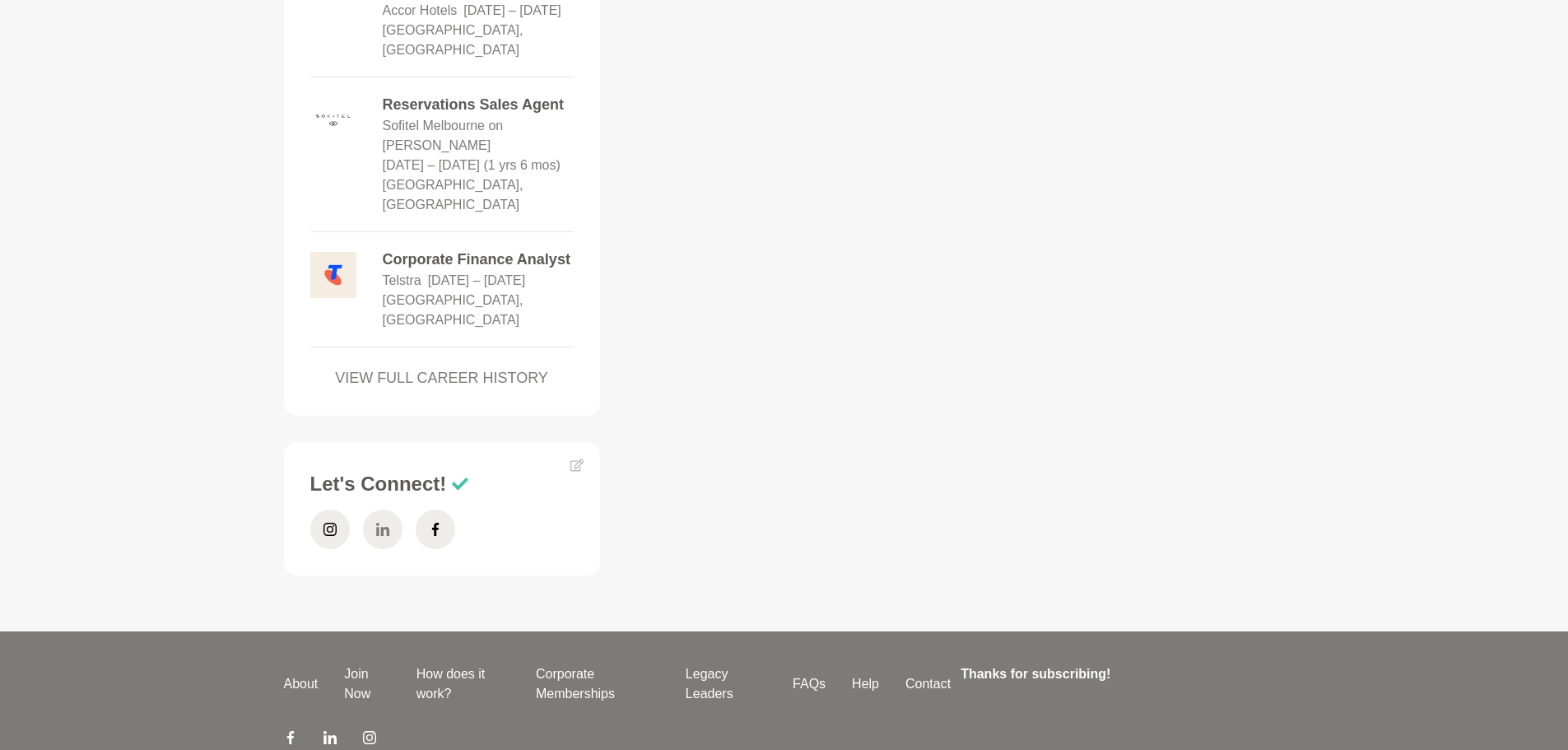
click at [394, 510] on span at bounding box center [383, 529] width 40 height 40
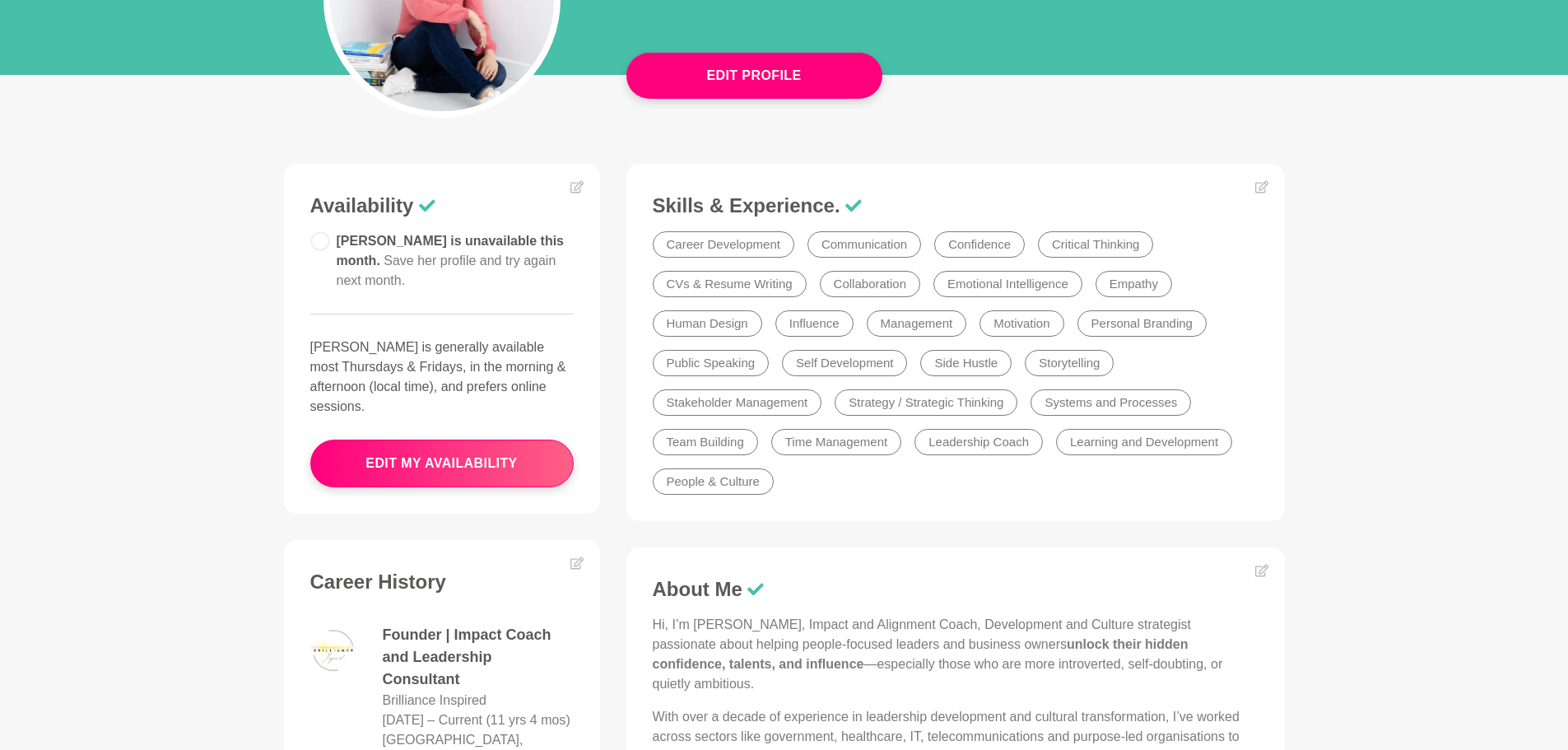
scroll to position [0, 0]
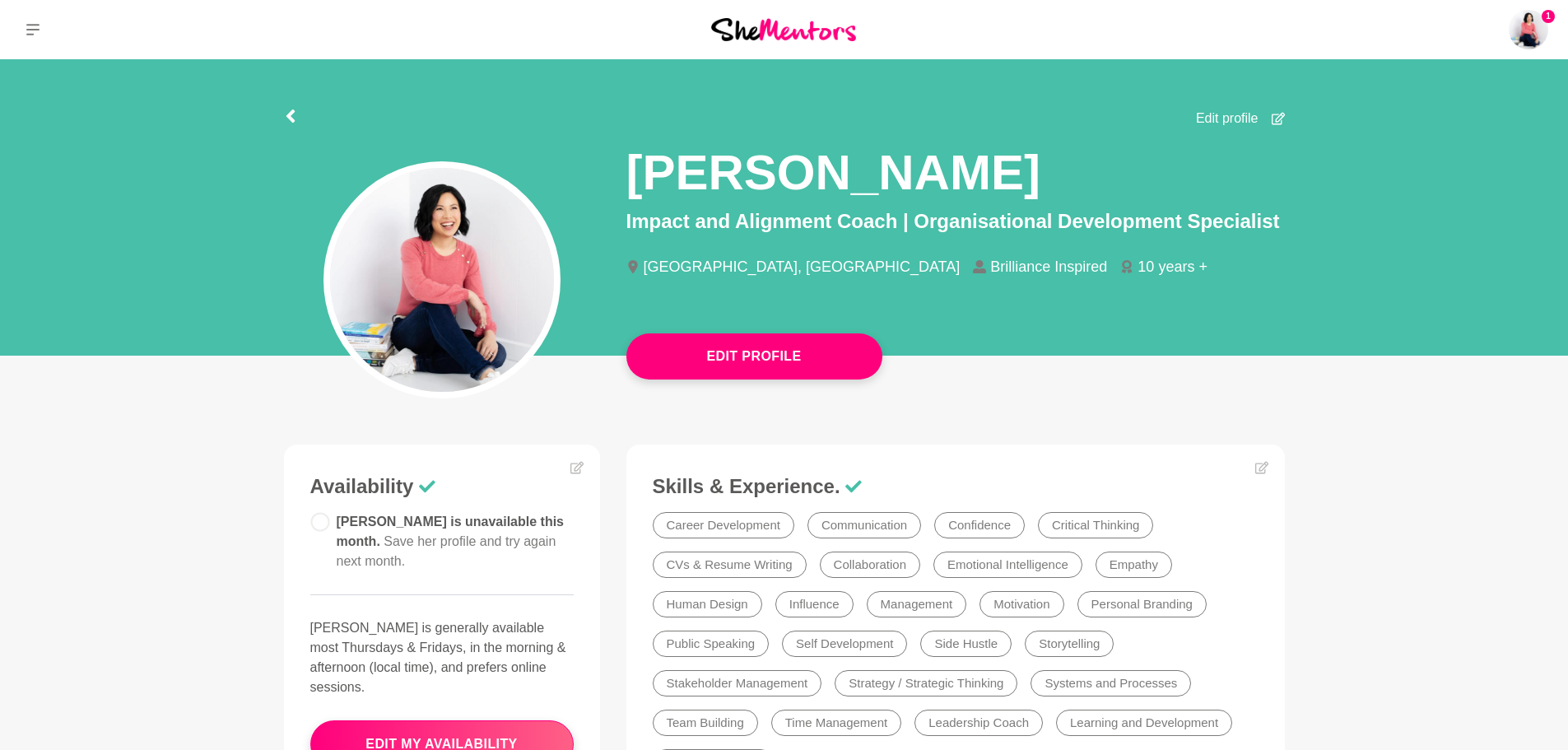
click at [1223, 114] on span "Edit profile" at bounding box center [1228, 118] width 63 height 20
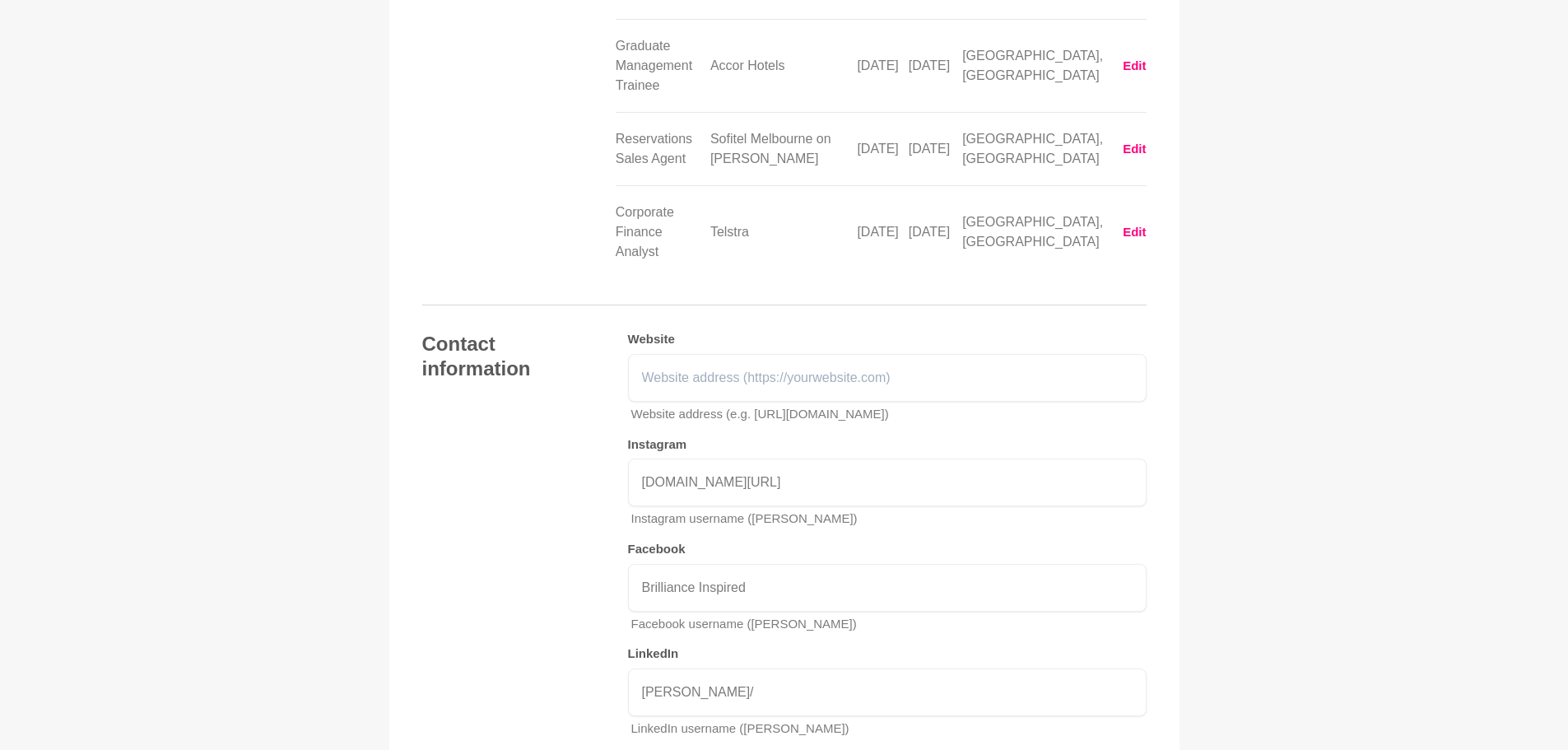
scroll to position [3511, 0]
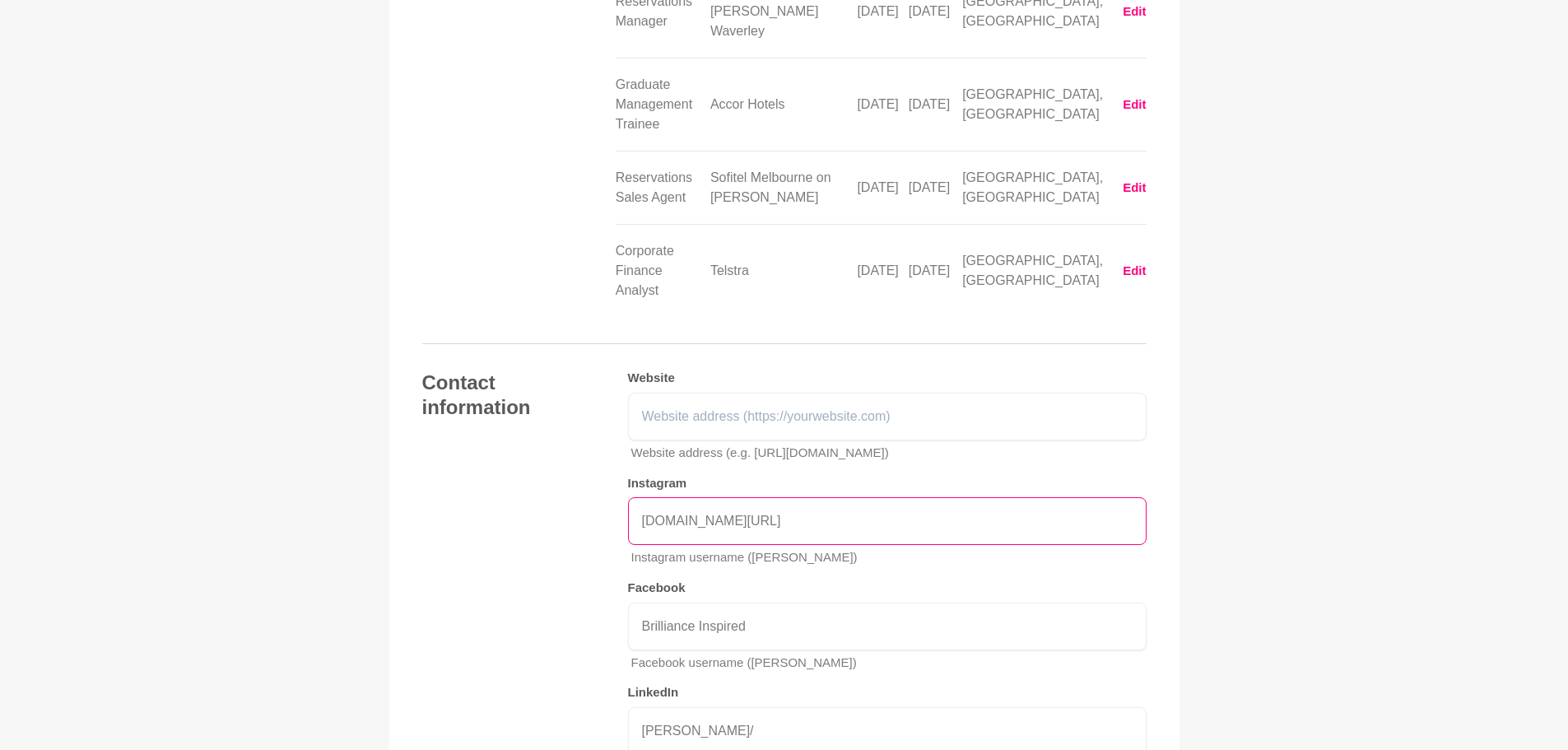
click at [736, 497] on input "[DOMAIN_NAME][URL]" at bounding box center [888, 521] width 519 height 48
drag, startPoint x: 734, startPoint y: 307, endPoint x: 625, endPoint y: 316, distance: 109.4
click at [625, 371] on div "Contact information Website Website address (e.g. [URL][DOMAIN_NAME]) Instagram…" at bounding box center [784, 580] width 724 height 419
type input "jolynnerydz/"
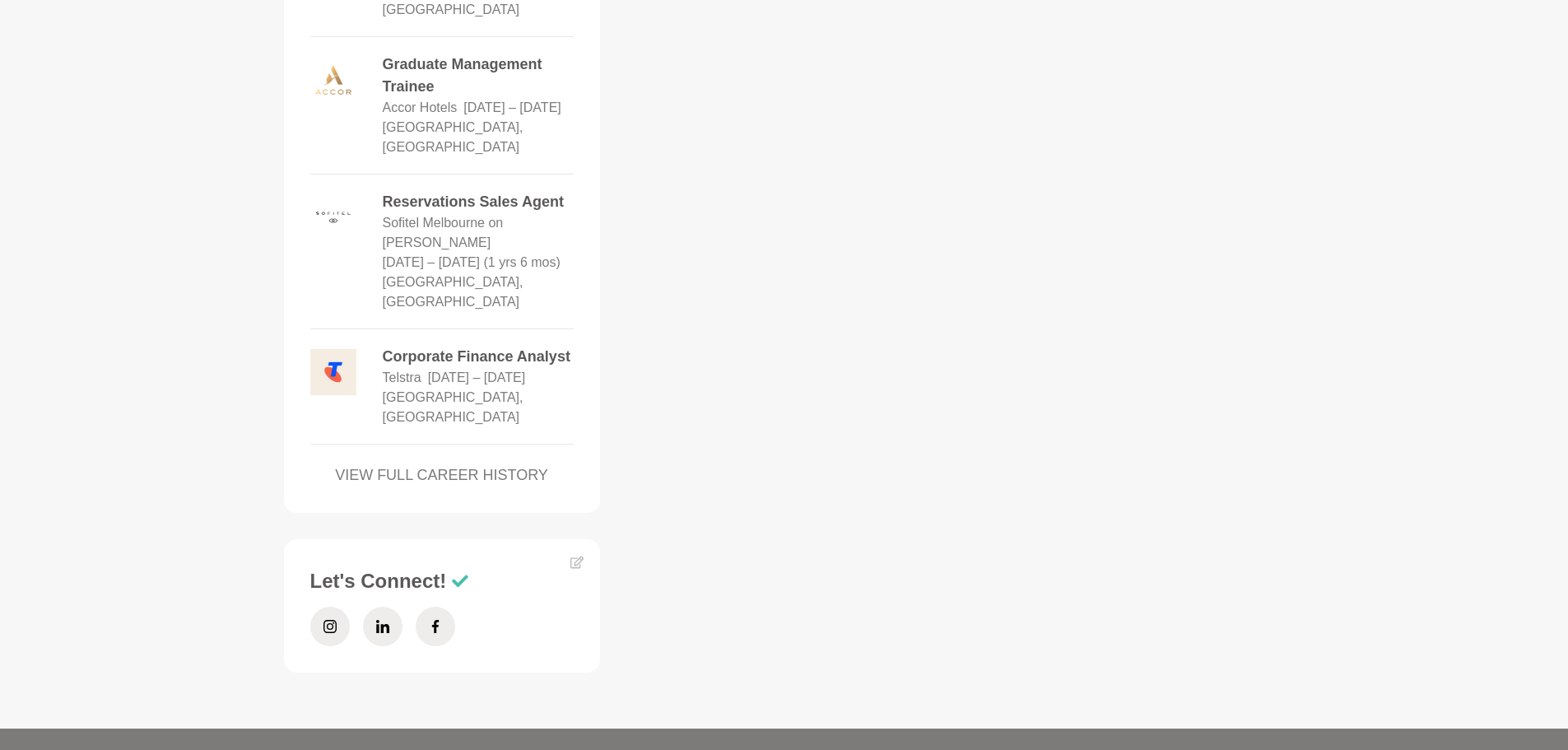
scroll to position [2221, 0]
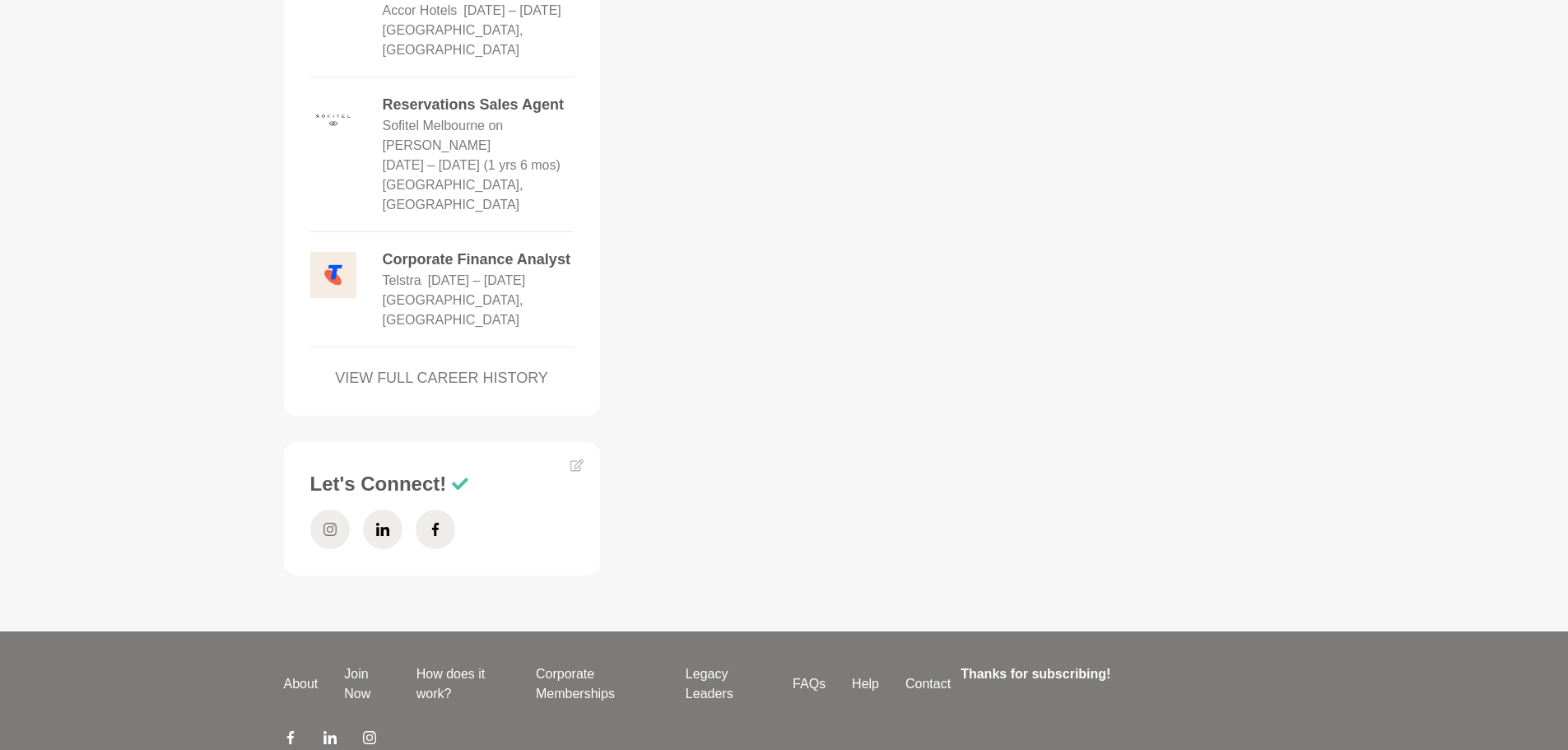
click at [323, 523] on icon at bounding box center [330, 529] width 13 height 13
click at [430, 510] on icon at bounding box center [435, 529] width 13 height 40
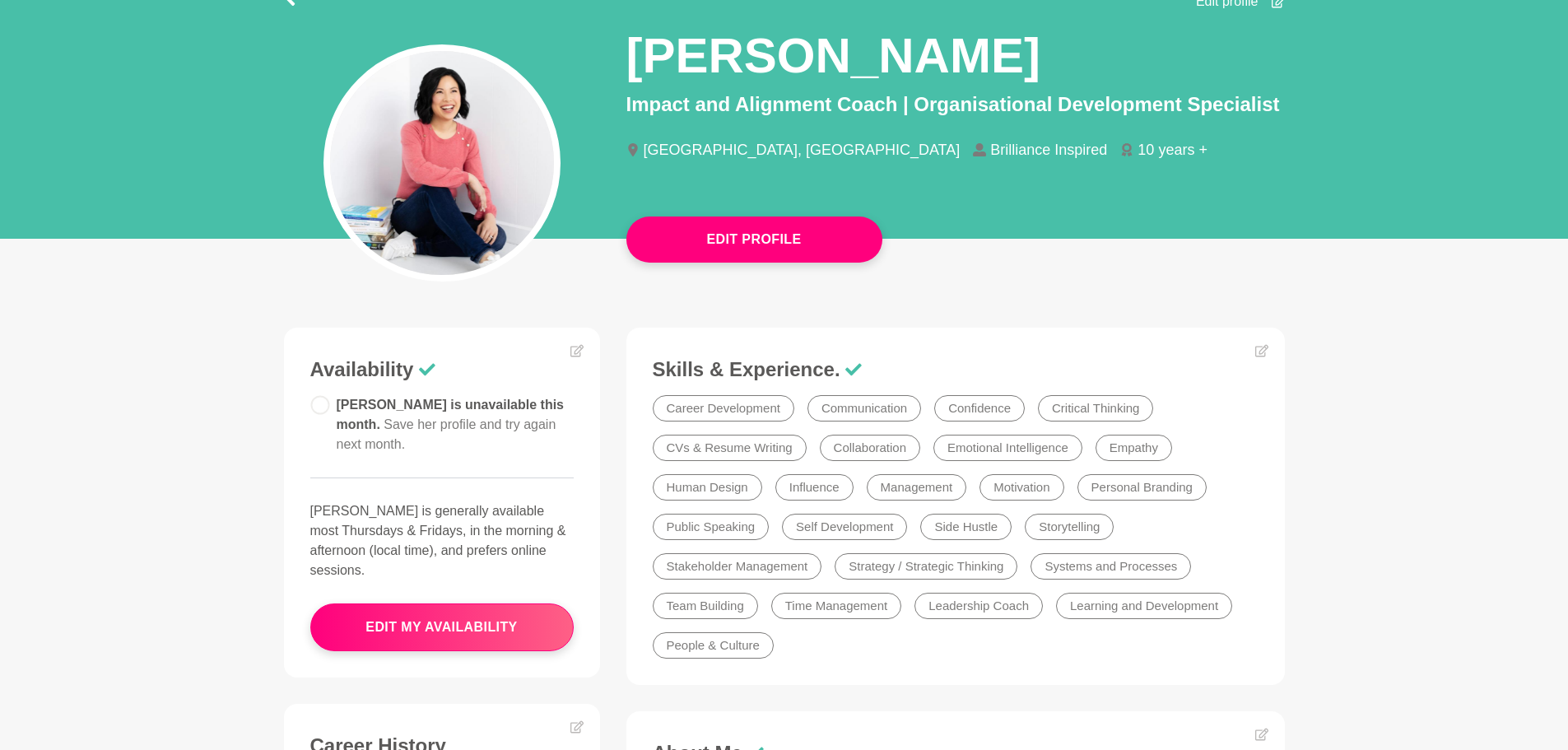
scroll to position [0, 0]
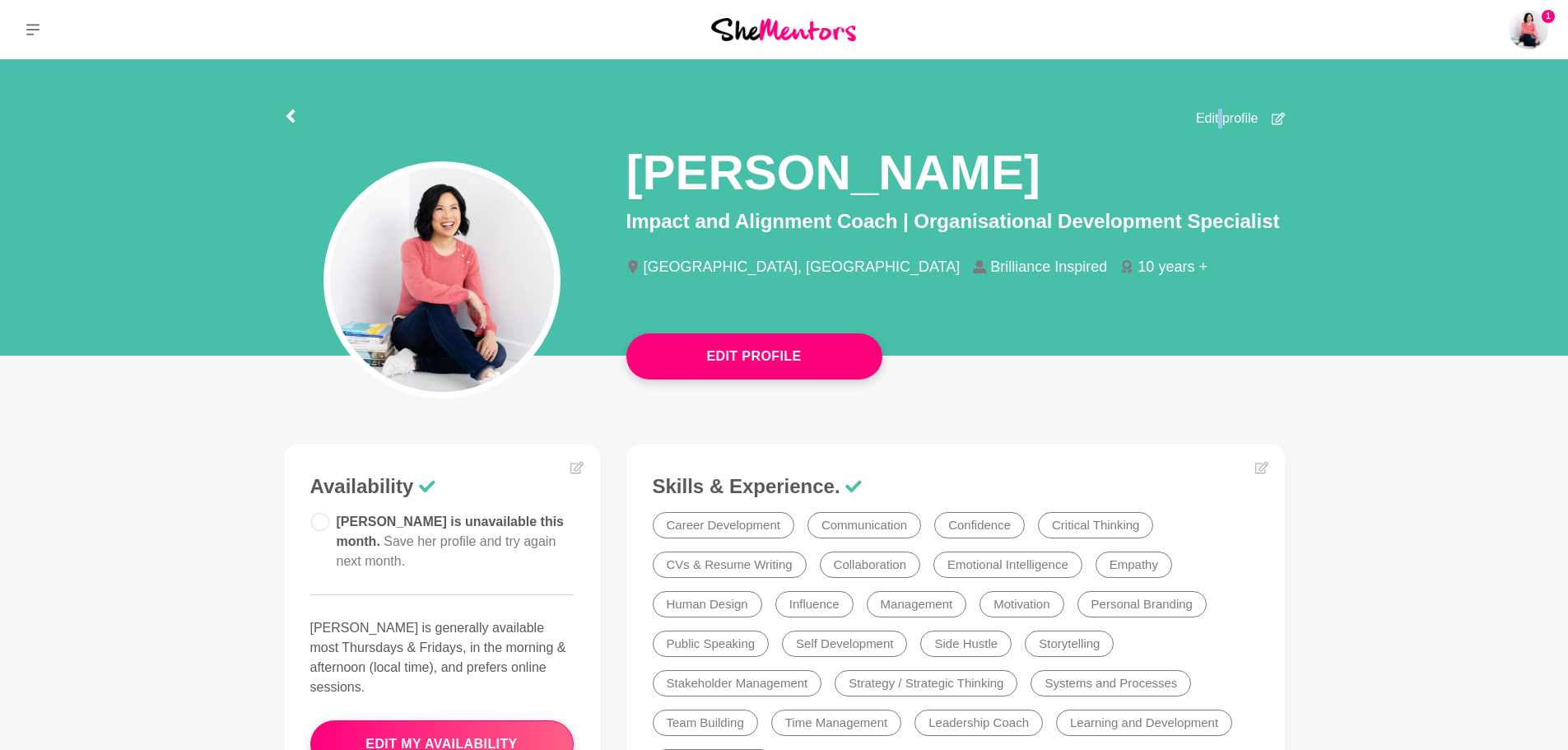
click at [1219, 107] on div "Edit profile" at bounding box center [1241, 113] width 89 height 29
click at [1218, 116] on span "Edit profile" at bounding box center [1228, 118] width 63 height 20
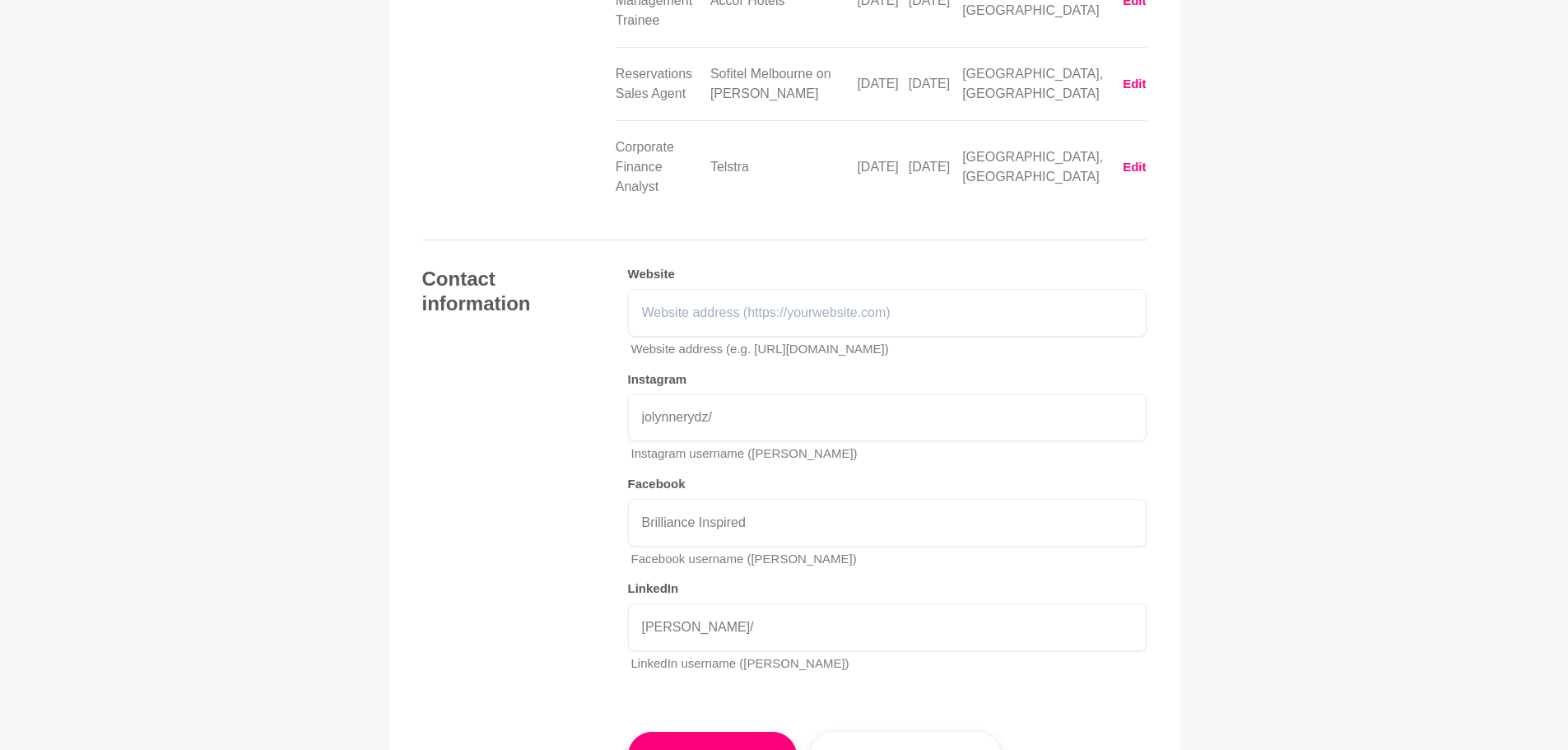
scroll to position [3759, 0]
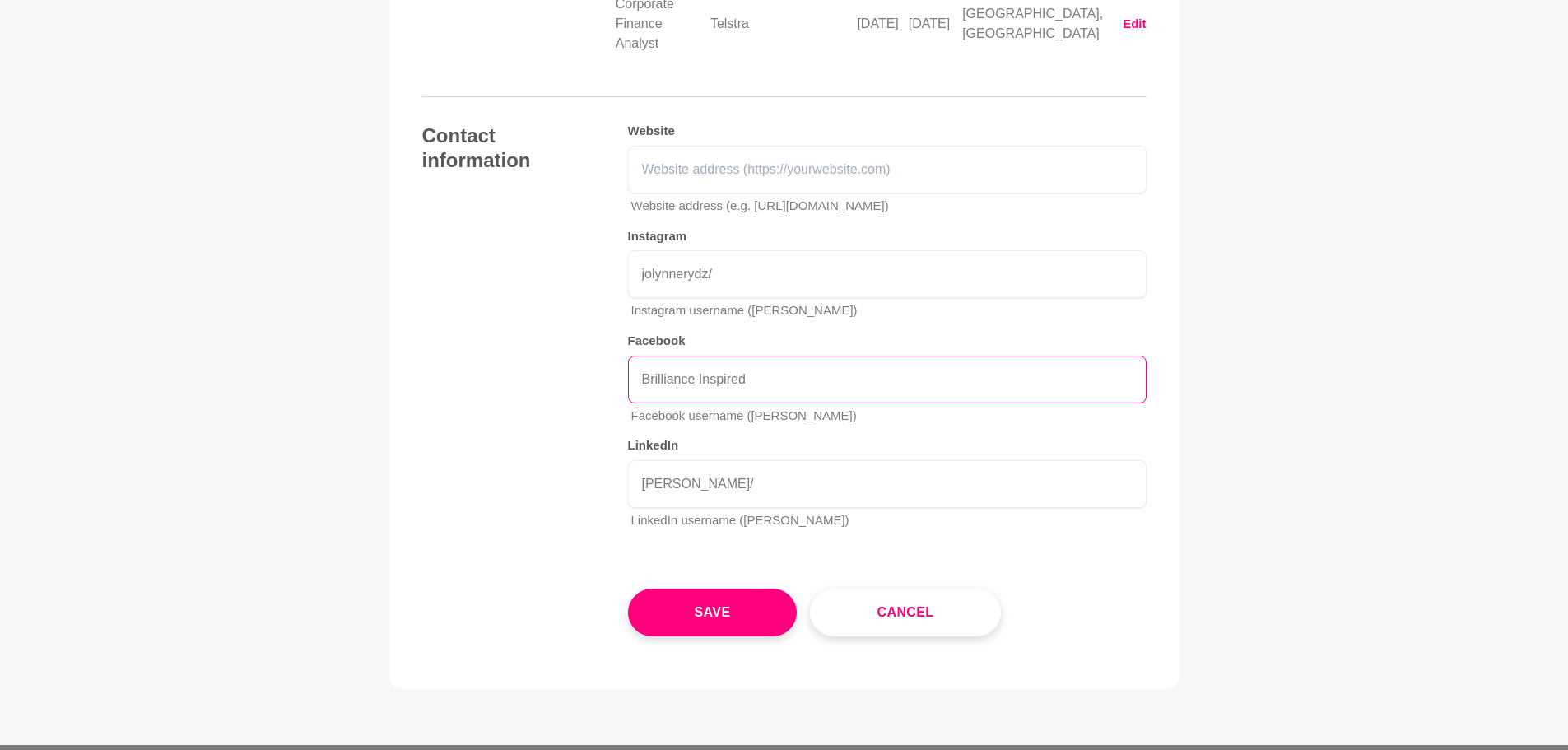
click at [753, 356] on input "Brilliance Inspired" at bounding box center [888, 379] width 519 height 48
drag, startPoint x: 769, startPoint y: 172, endPoint x: 521, endPoint y: 167, distance: 248.1
click at [522, 167] on div "Contact information Website Website address (e.g. [URL][DOMAIN_NAME]) Instagram…" at bounding box center [784, 333] width 724 height 419
type input "brillianceinspired"
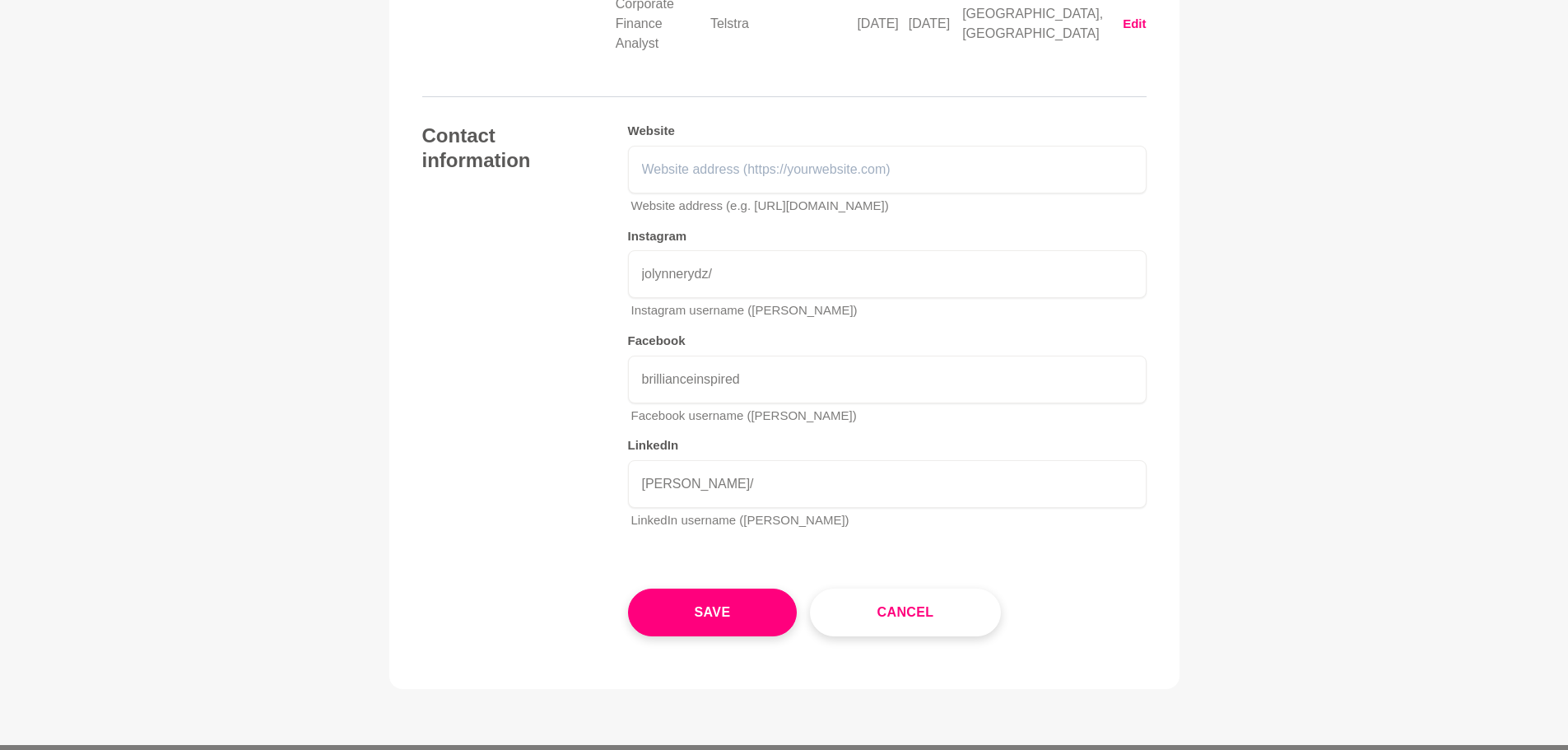
click at [670, 588] on button "Save" at bounding box center [713, 612] width 169 height 48
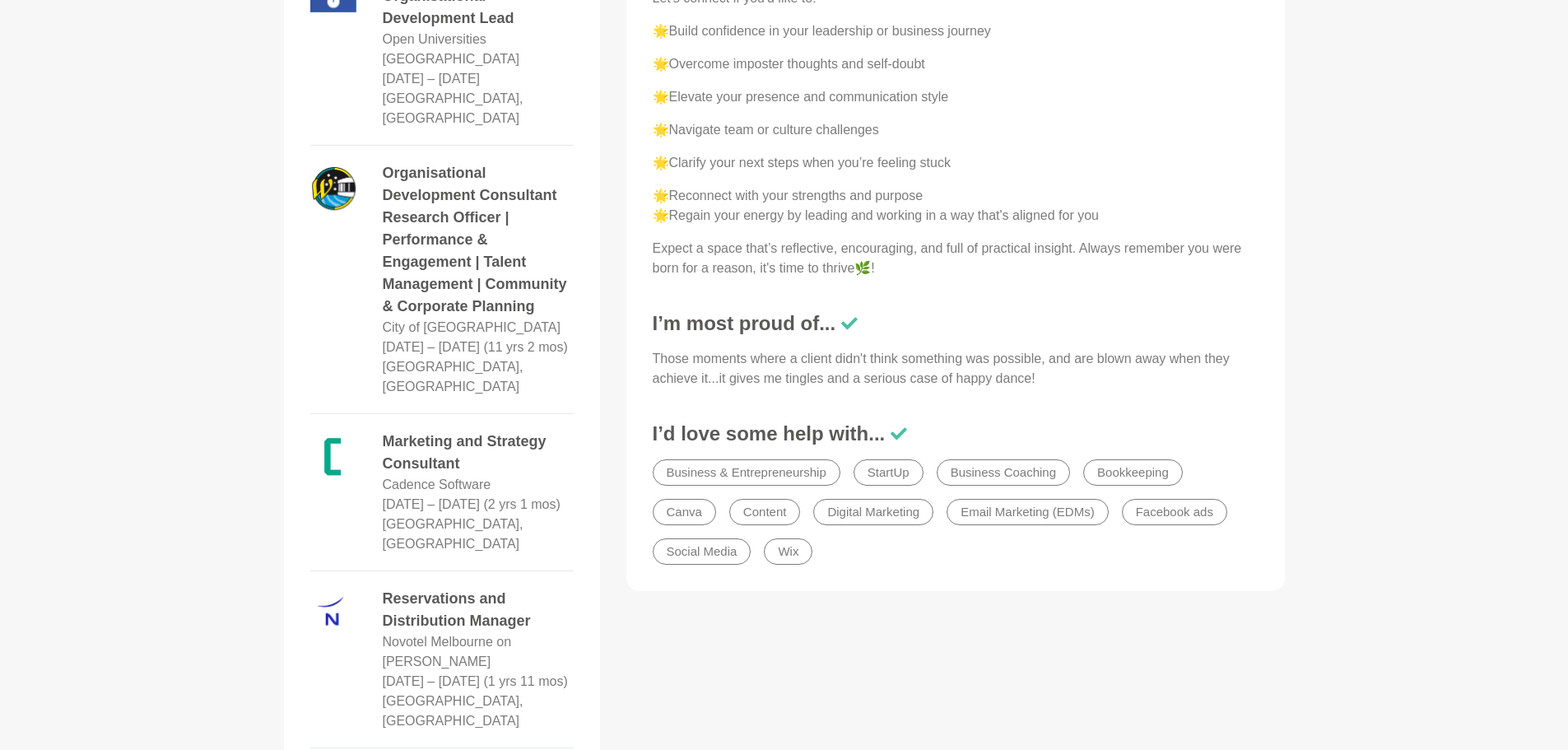
scroll to position [2221, 0]
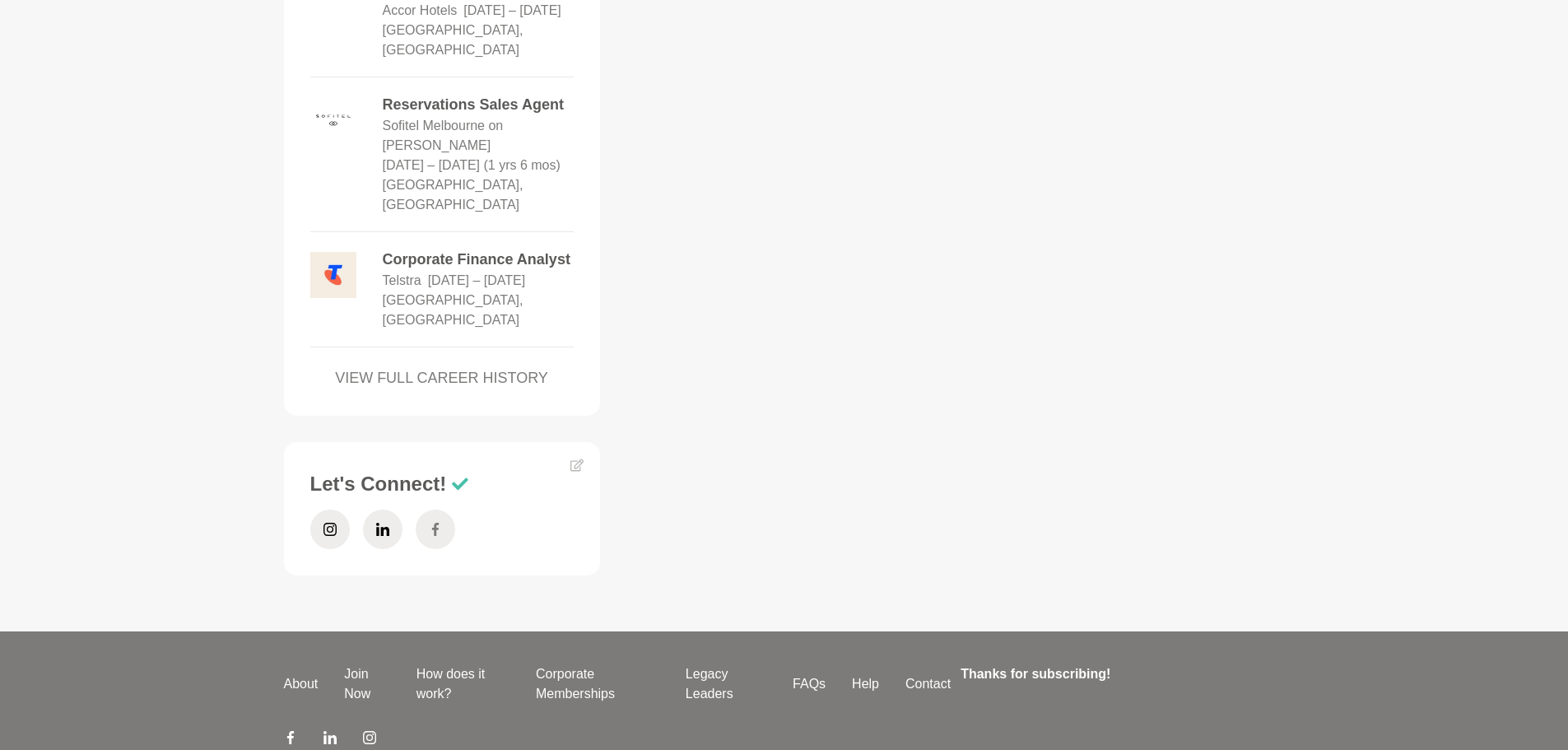
click at [442, 510] on span at bounding box center [435, 529] width 40 height 40
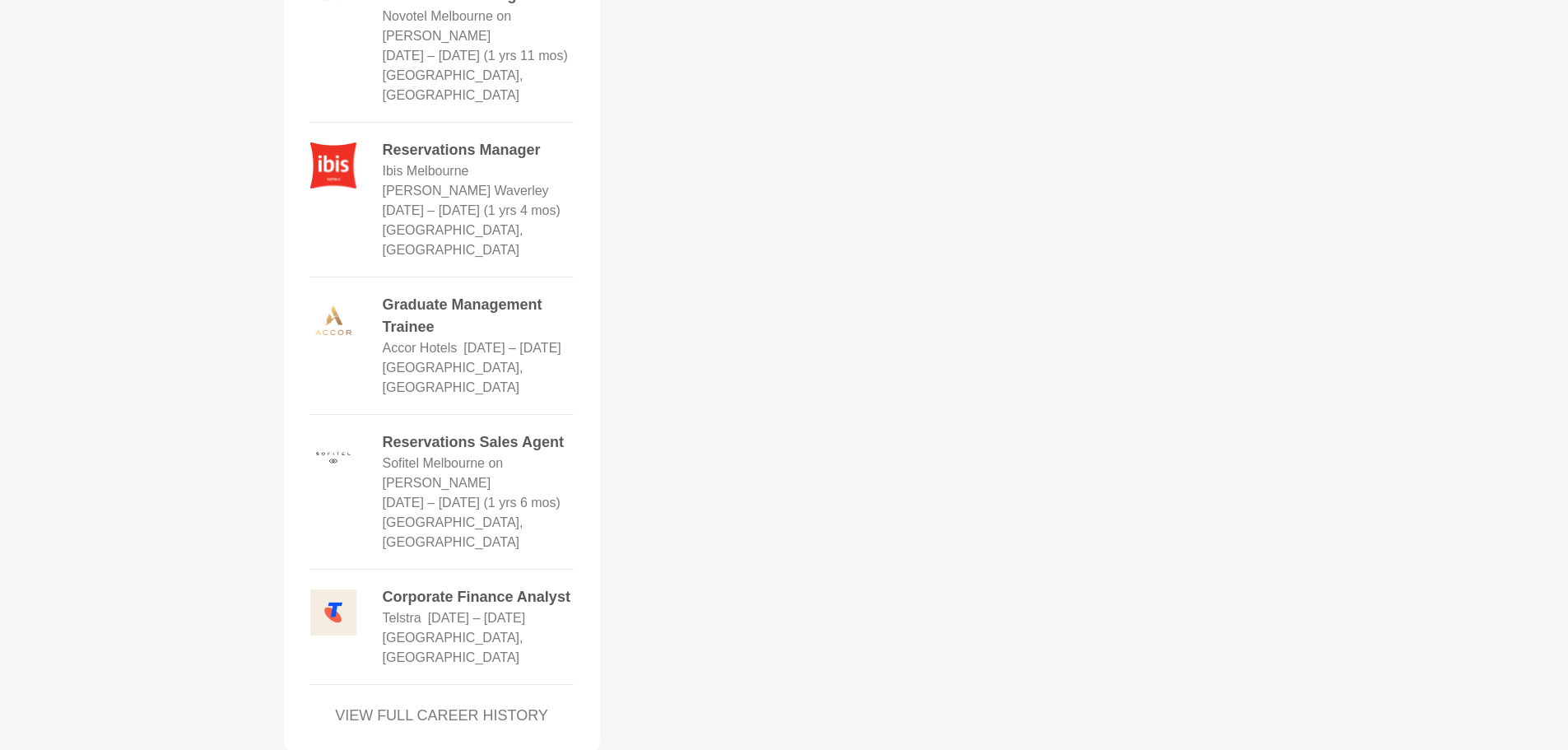
scroll to position [1479, 0]
